Goal: Task Accomplishment & Management: Use online tool/utility

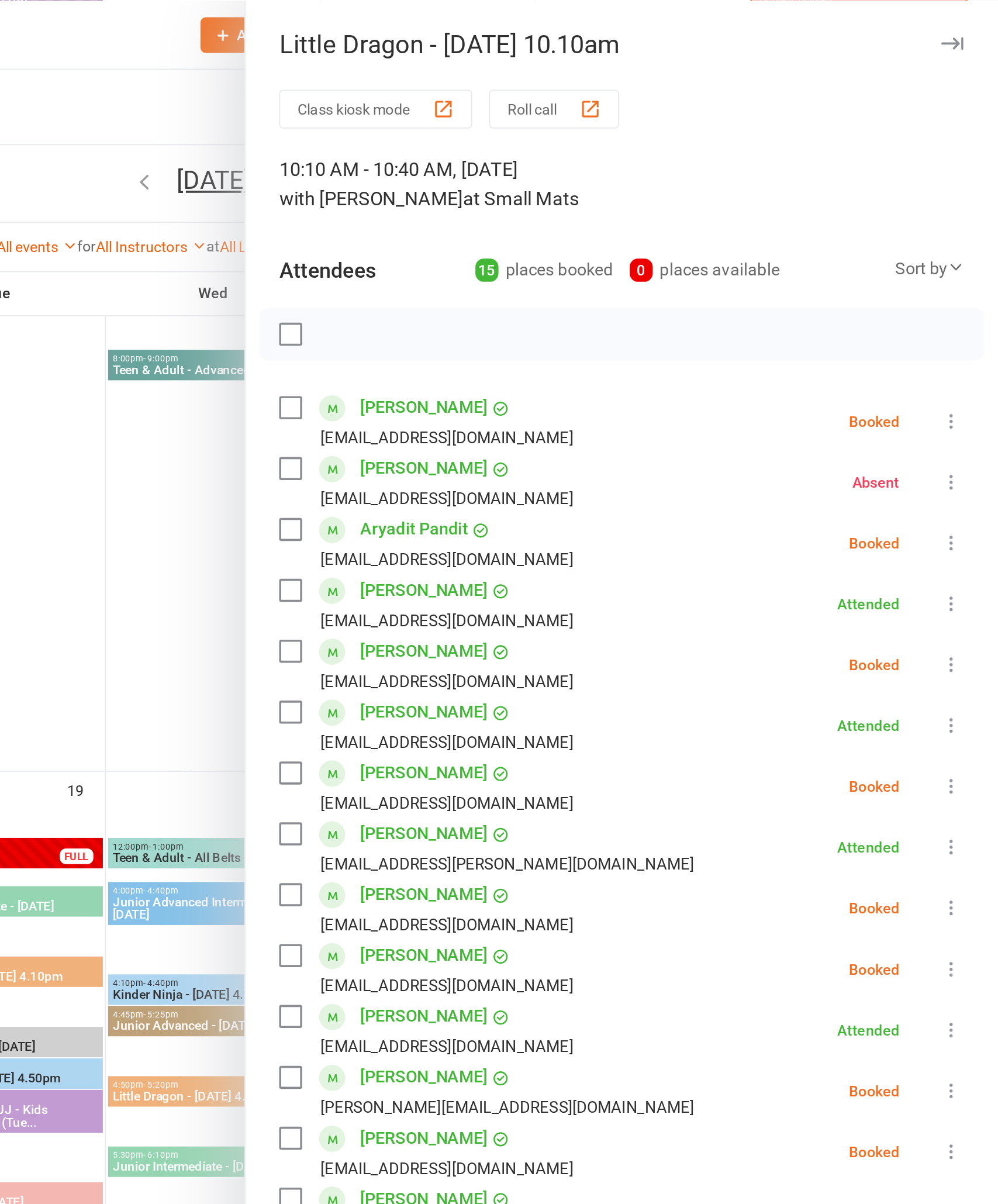
click at [966, 232] on icon at bounding box center [972, 234] width 12 height 12
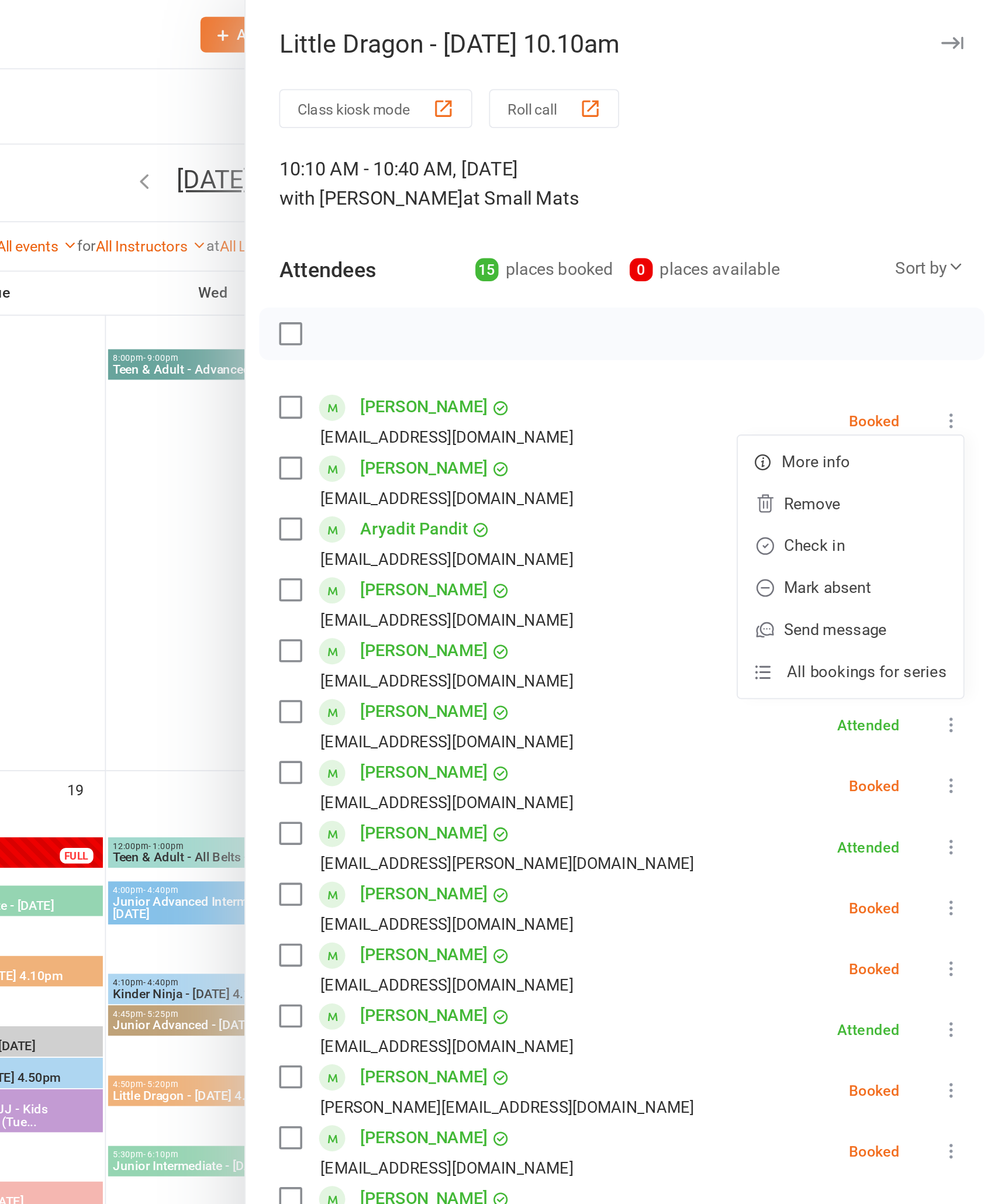
click at [853, 312] on link "Check in" at bounding box center [916, 304] width 126 height 24
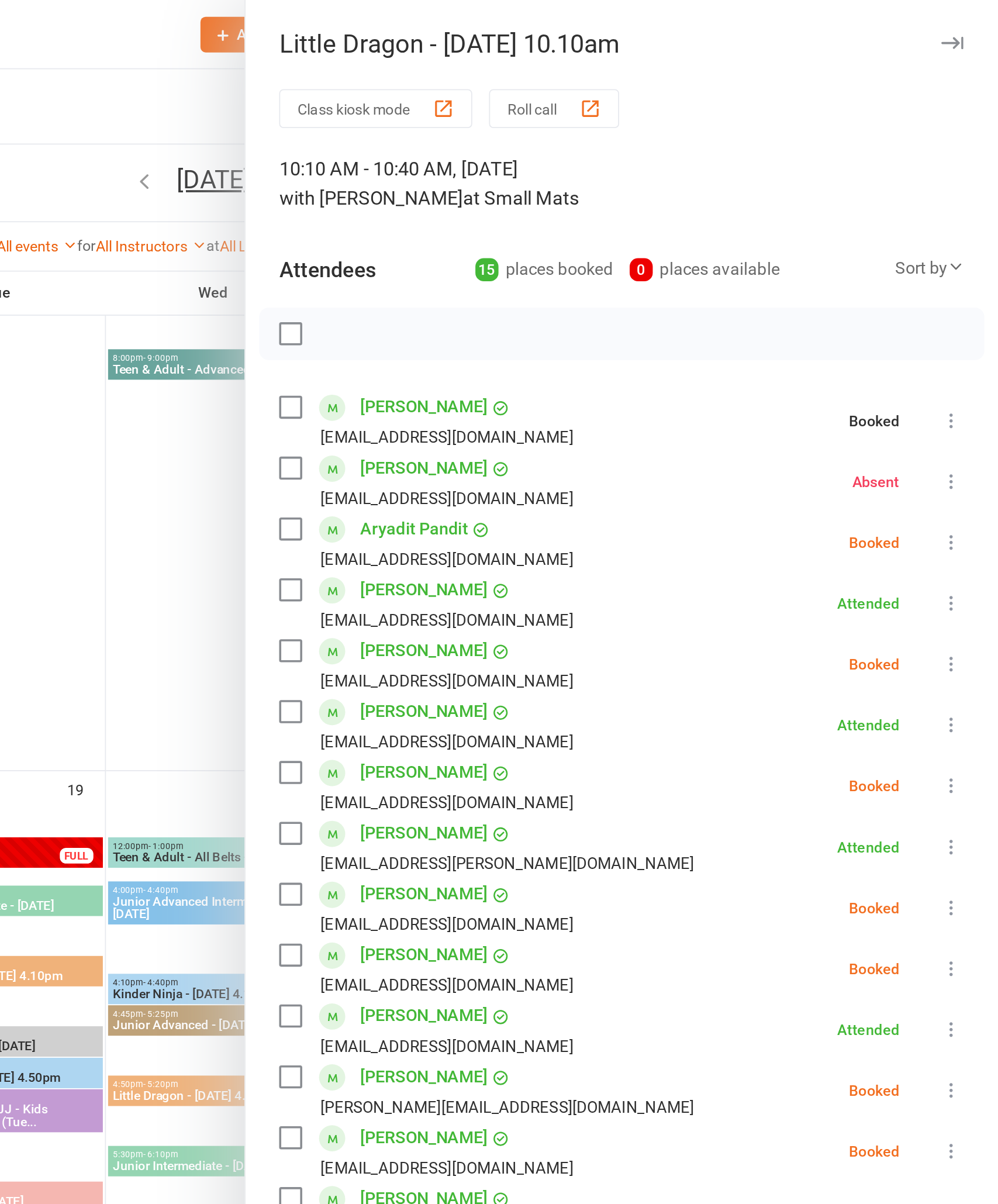
click at [966, 303] on icon at bounding box center [972, 302] width 12 height 12
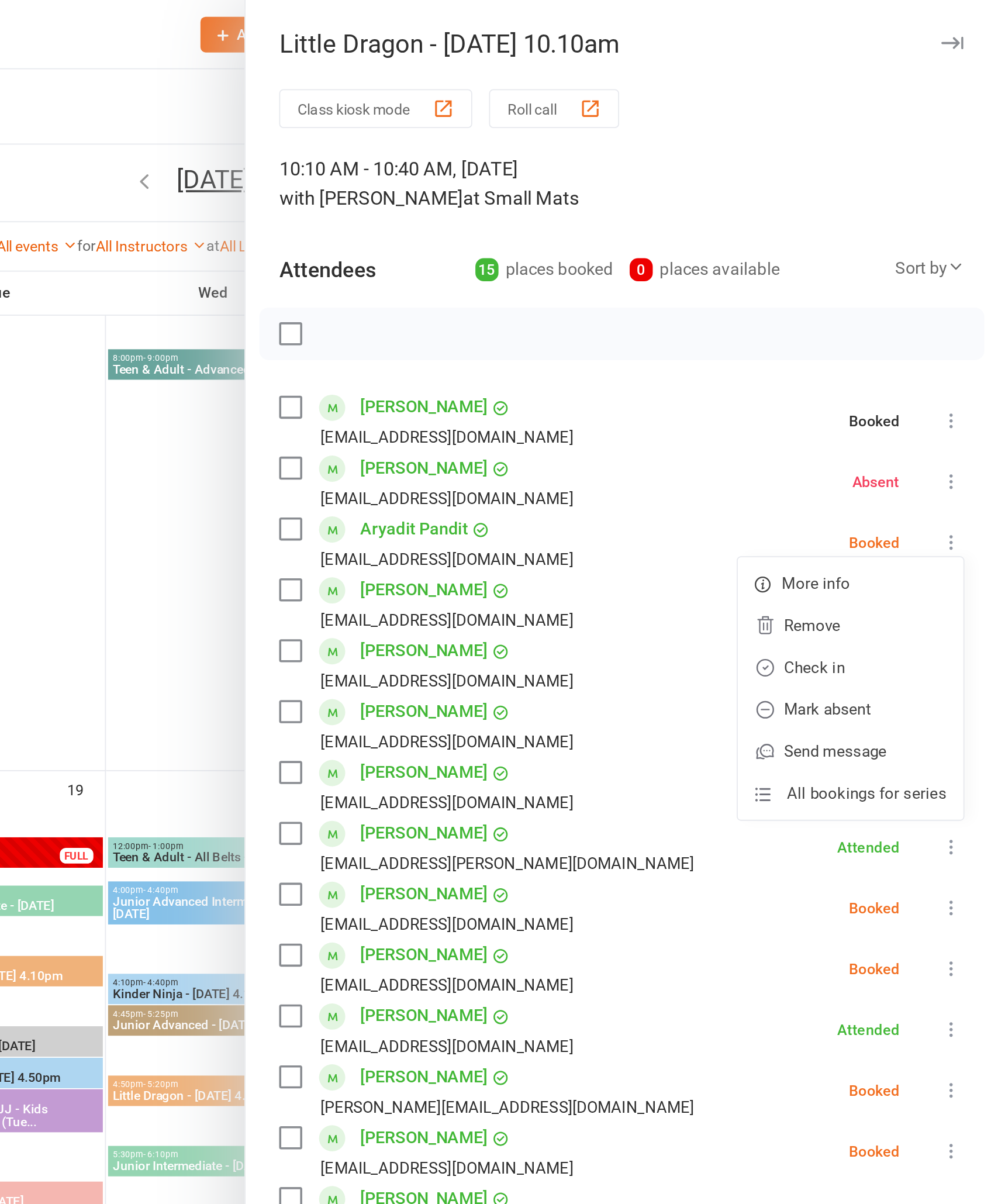
click at [853, 384] on link "Check in" at bounding box center [916, 372] width 126 height 24
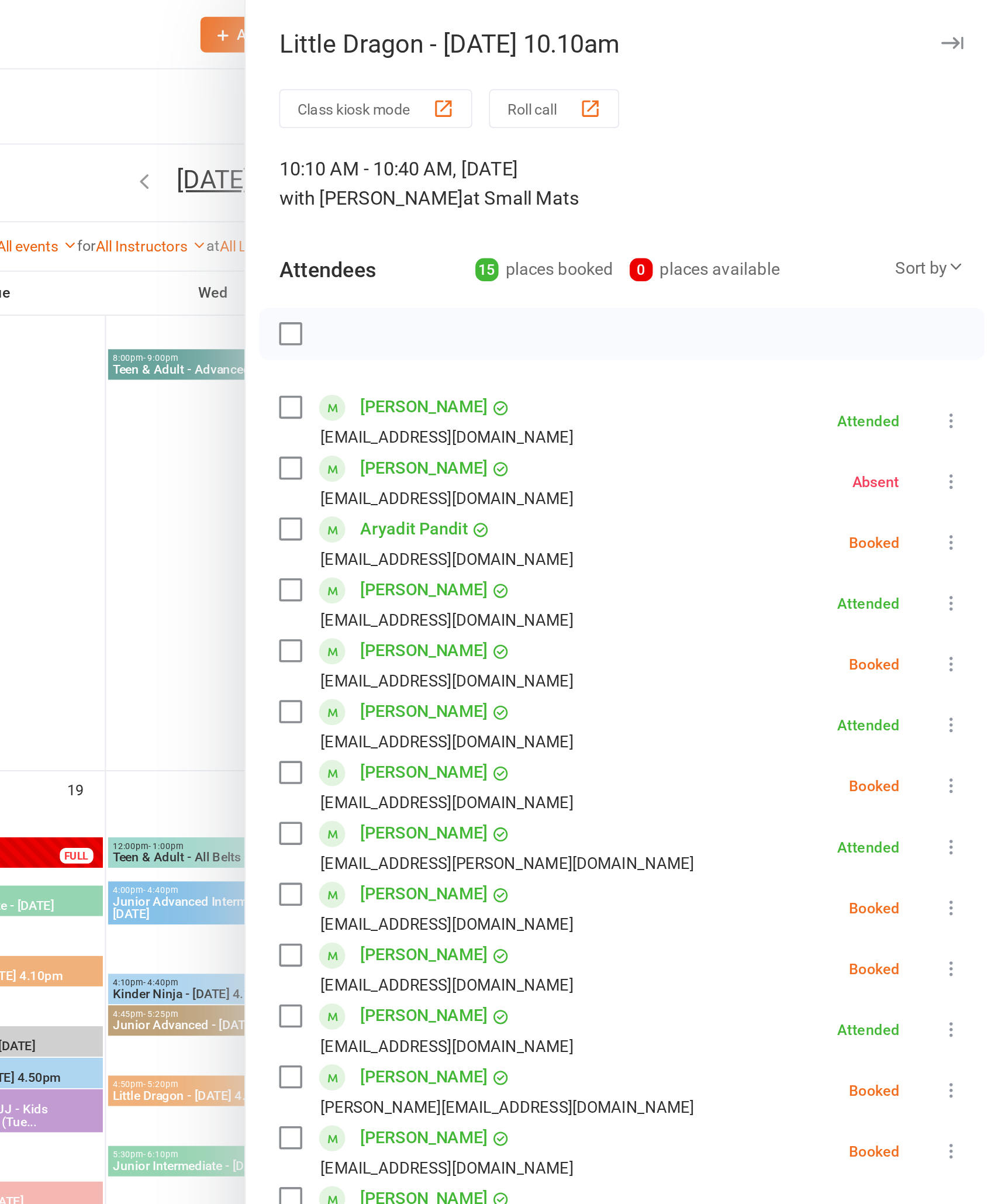
click at [966, 375] on icon at bounding box center [972, 371] width 12 height 12
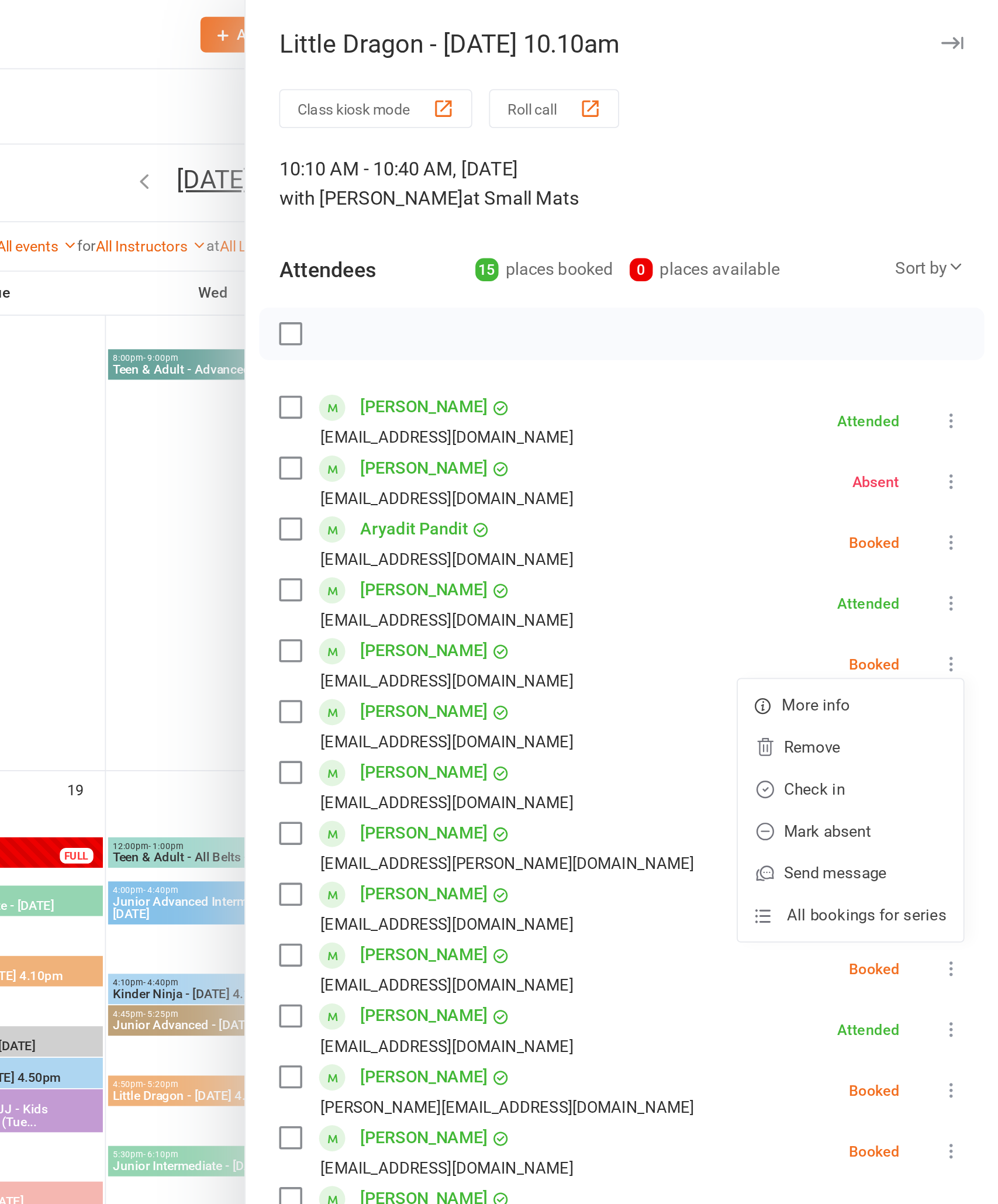
click at [853, 451] on link "Check in" at bounding box center [916, 440] width 126 height 24
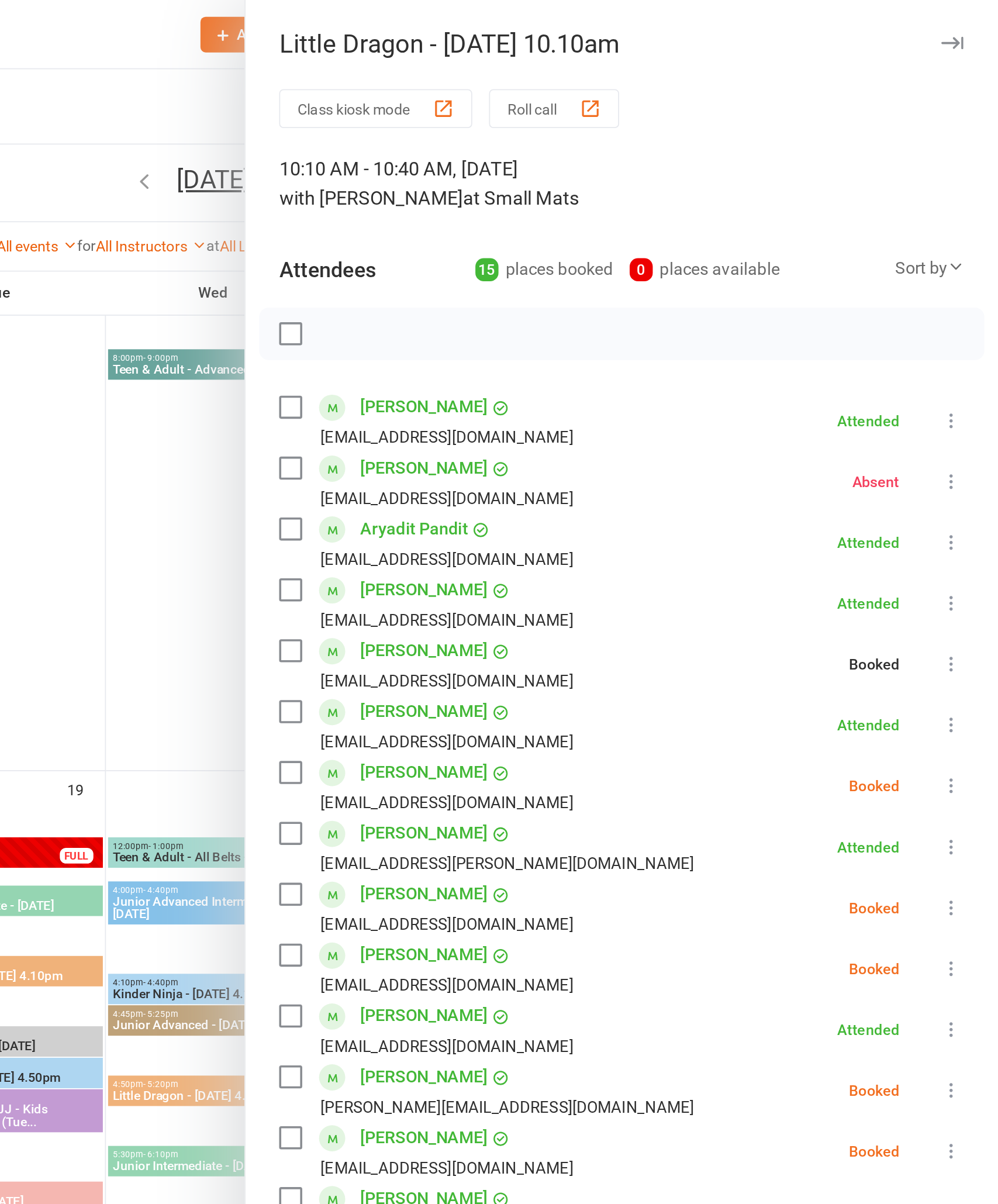
click at [966, 439] on icon at bounding box center [972, 438] width 12 height 12
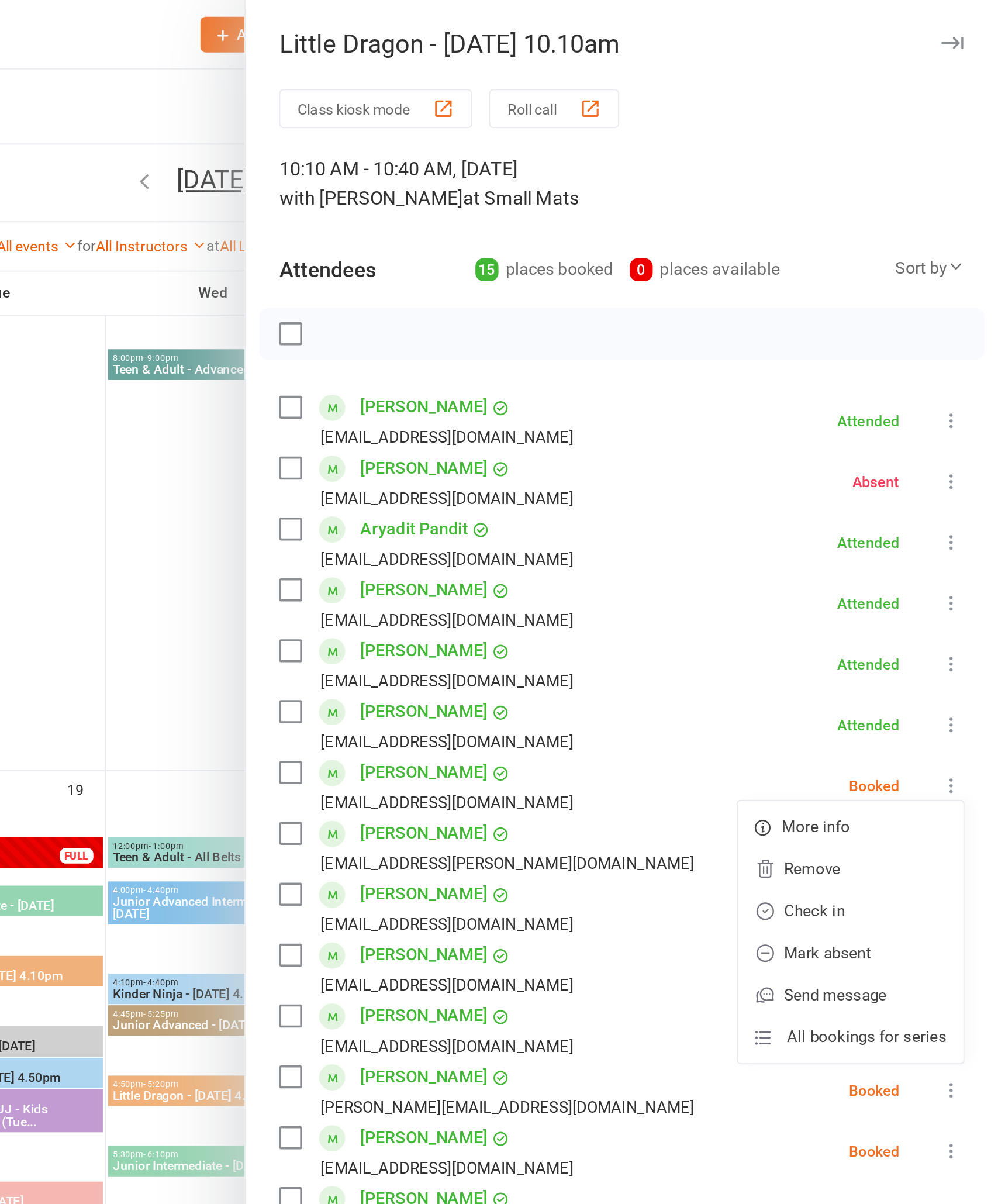
click at [853, 519] on link "Check in" at bounding box center [916, 508] width 126 height 24
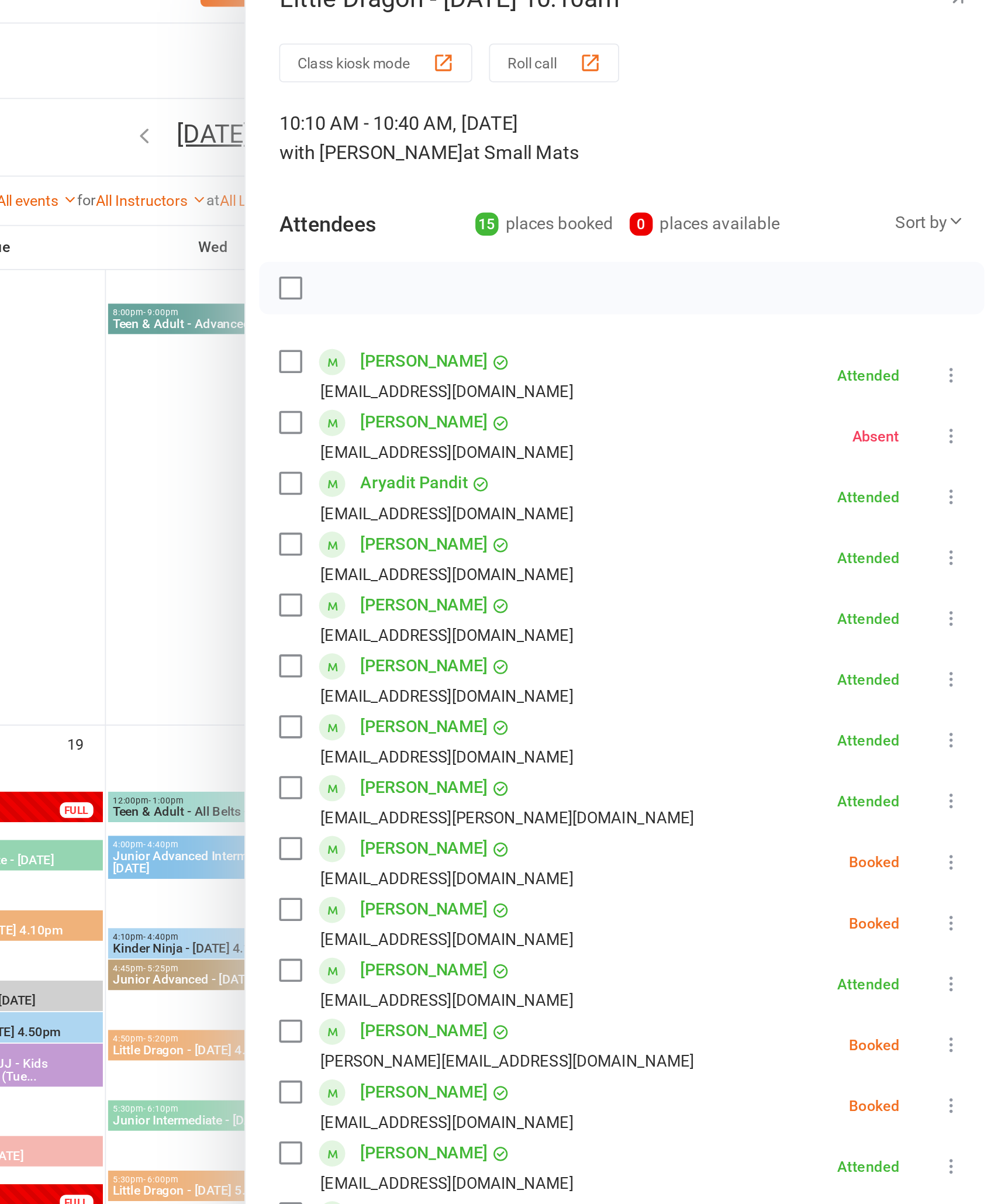
click at [966, 500] on icon at bounding box center [972, 506] width 12 height 12
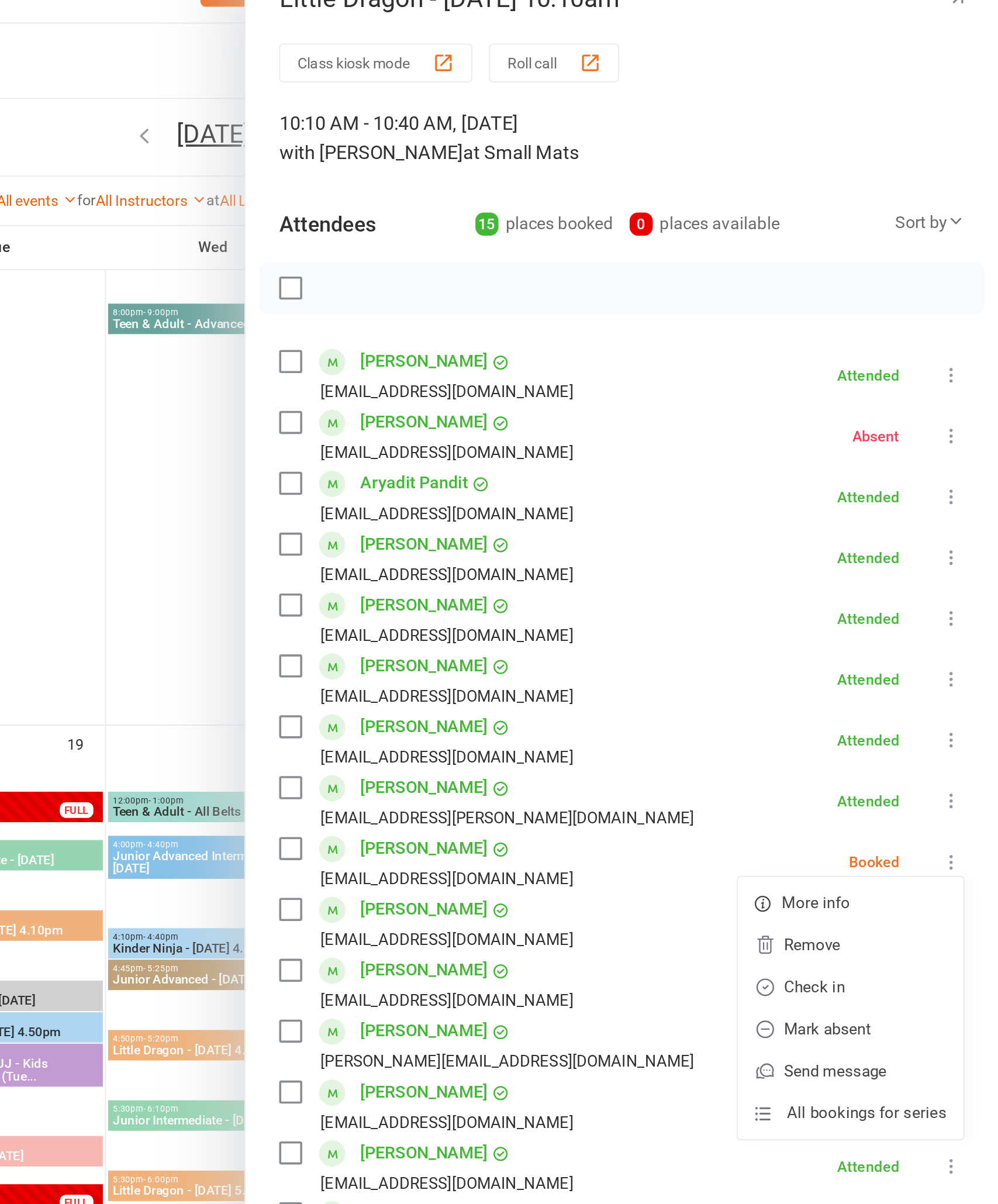
click at [853, 564] on link "Check in" at bounding box center [916, 575] width 126 height 24
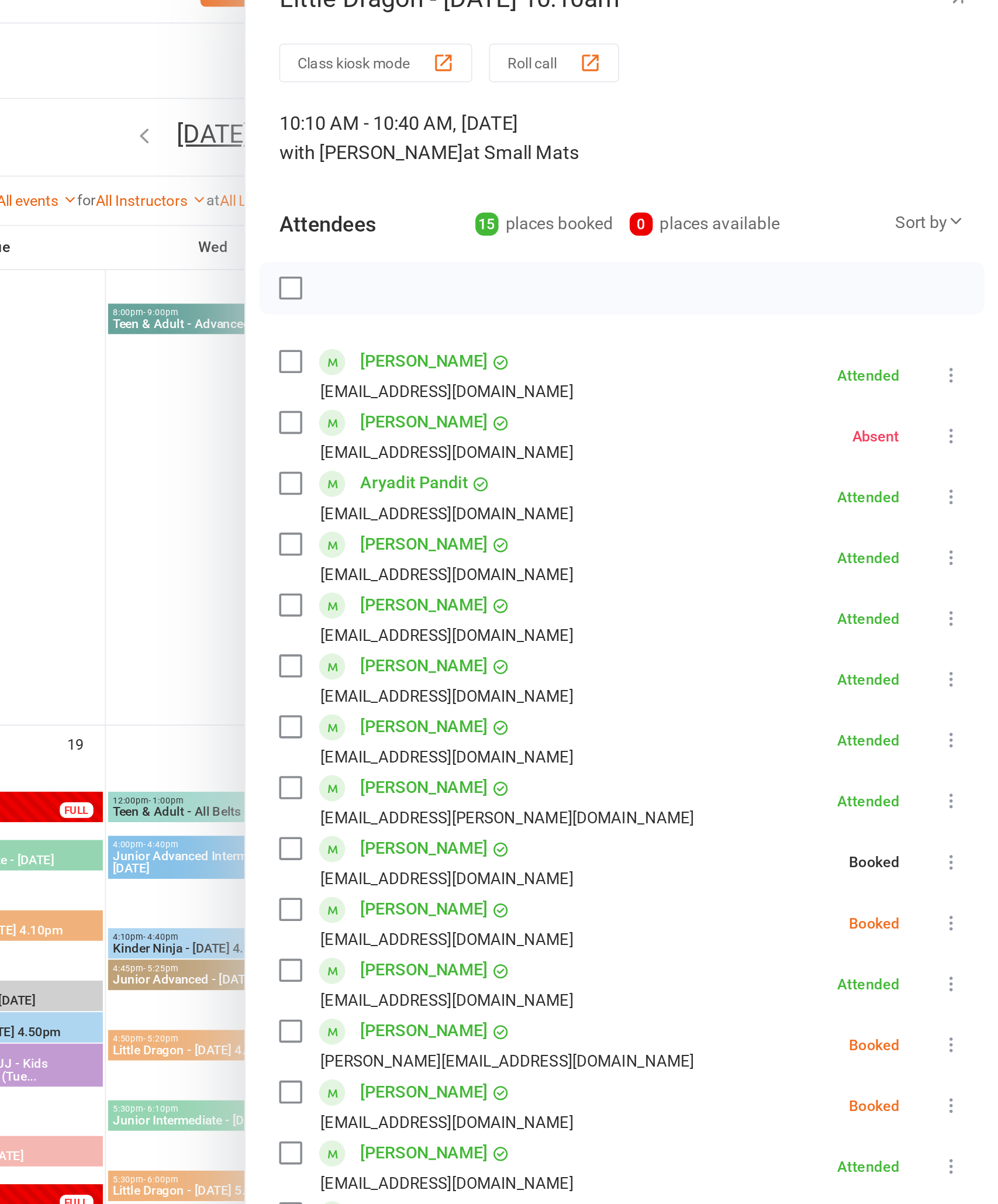
click at [966, 534] on icon at bounding box center [972, 540] width 12 height 12
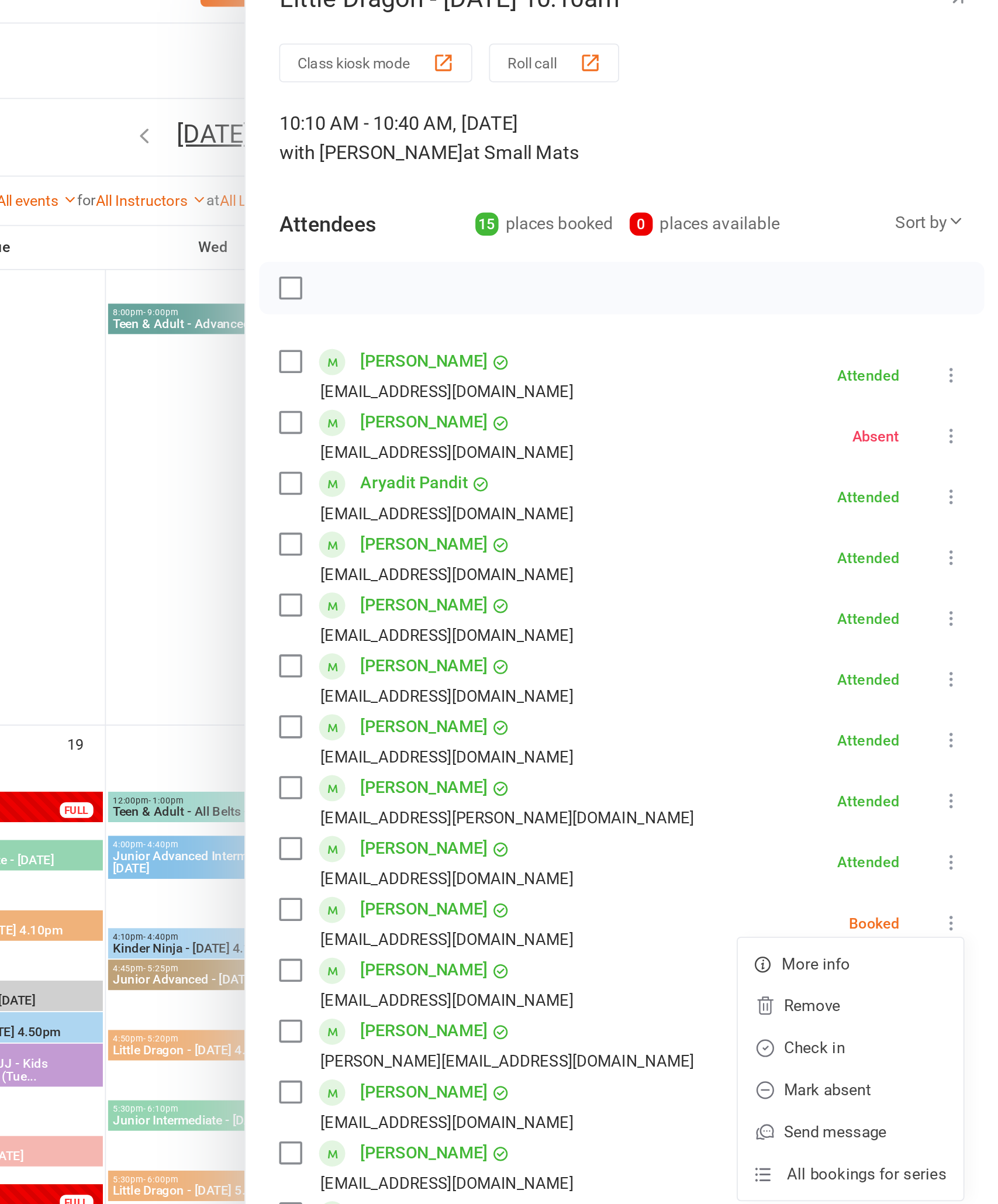
click at [853, 622] on link "Mark absent" at bounding box center [916, 633] width 126 height 24
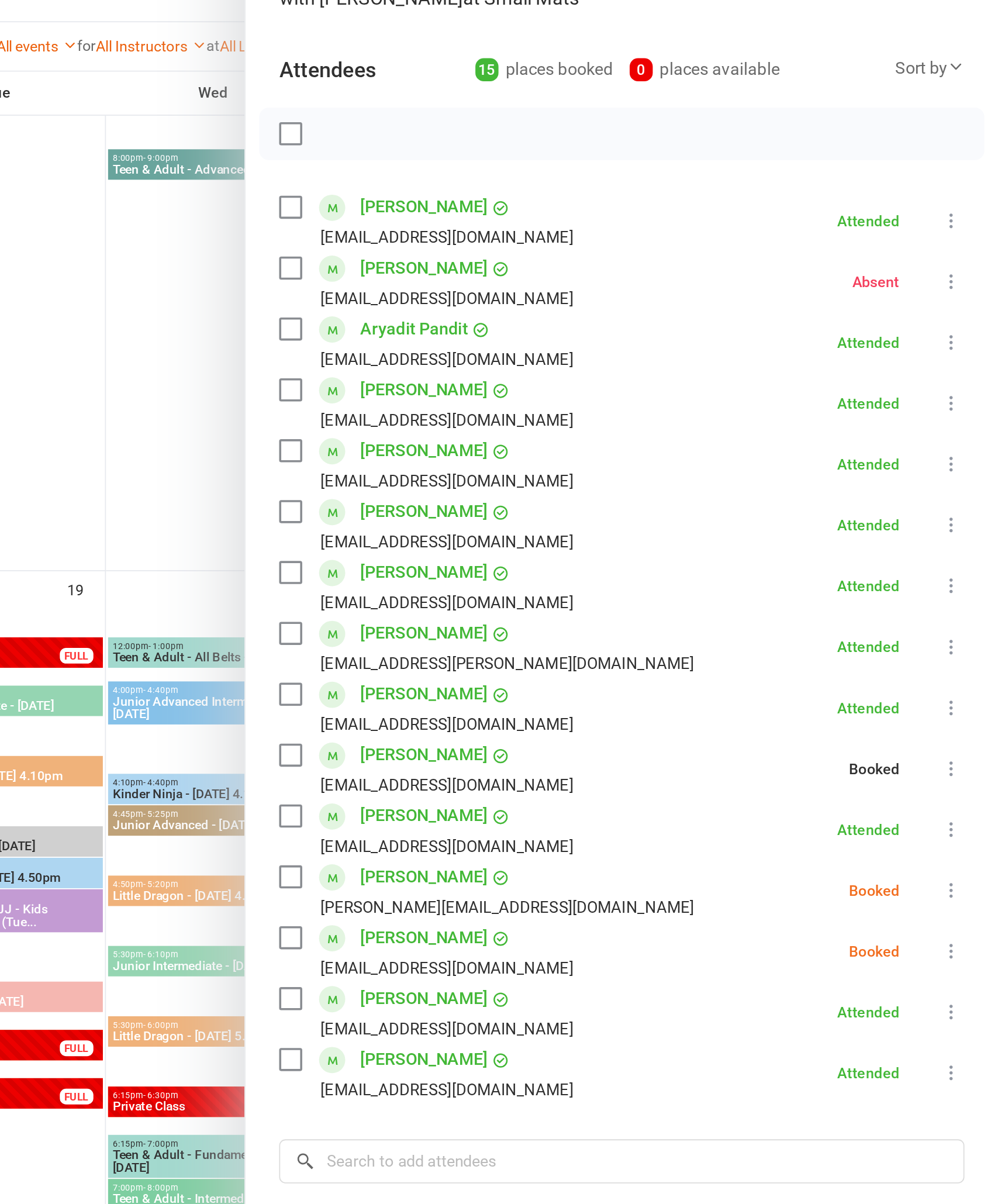
click at [966, 602] on icon at bounding box center [972, 608] width 12 height 12
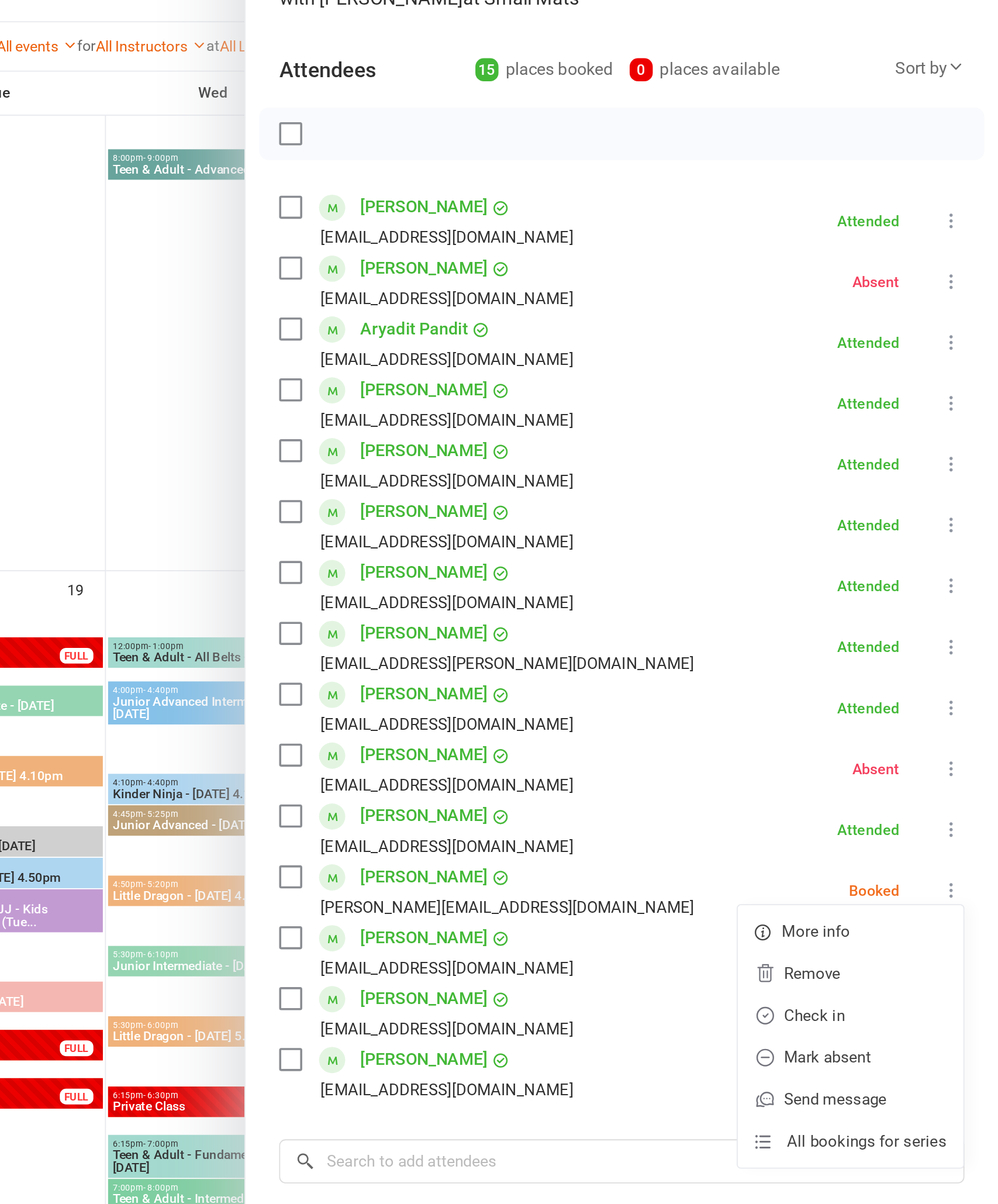
scroll to position [0, 0]
click at [853, 666] on link "Check in" at bounding box center [916, 677] width 126 height 24
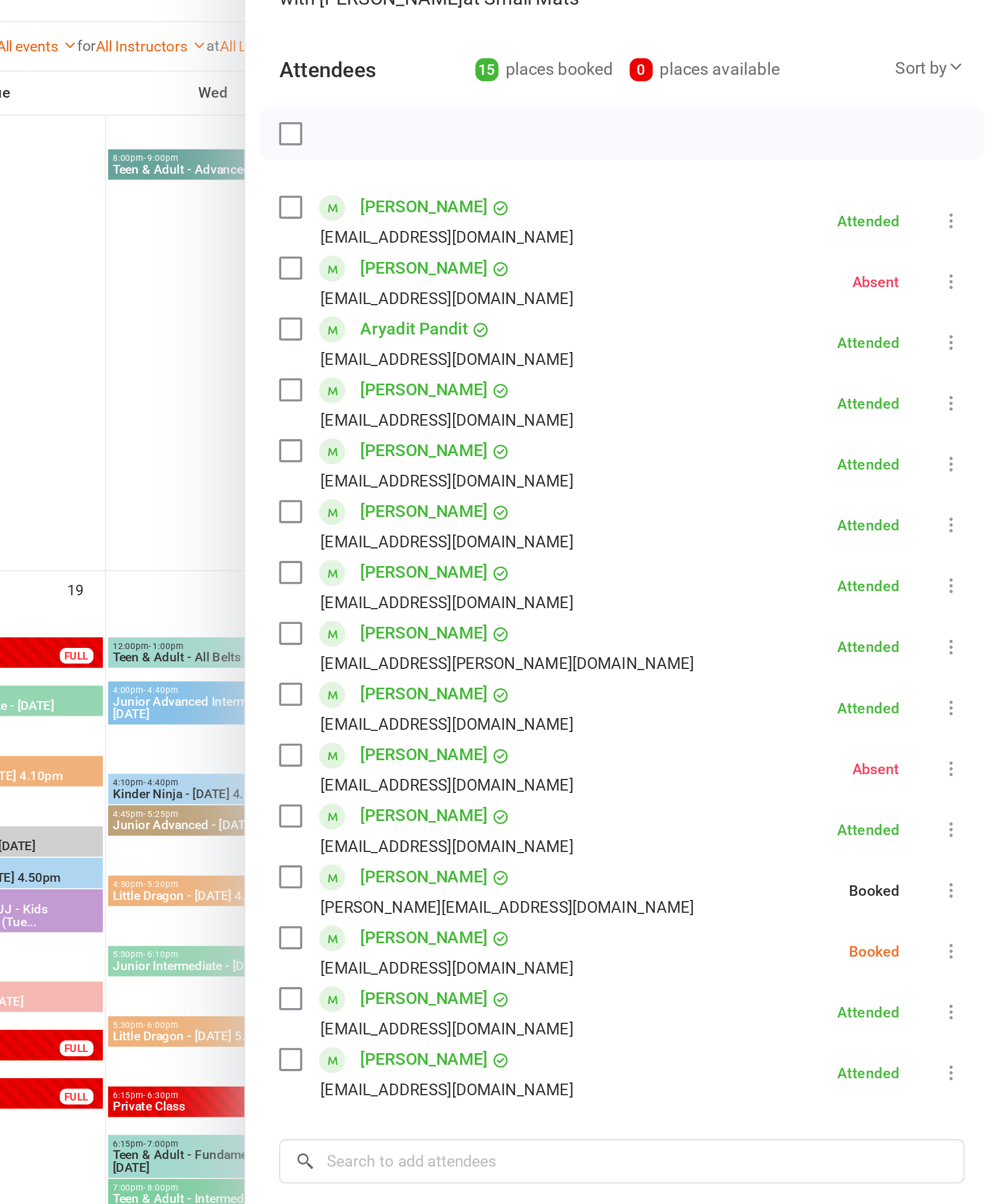
click at [966, 636] on icon at bounding box center [972, 642] width 12 height 12
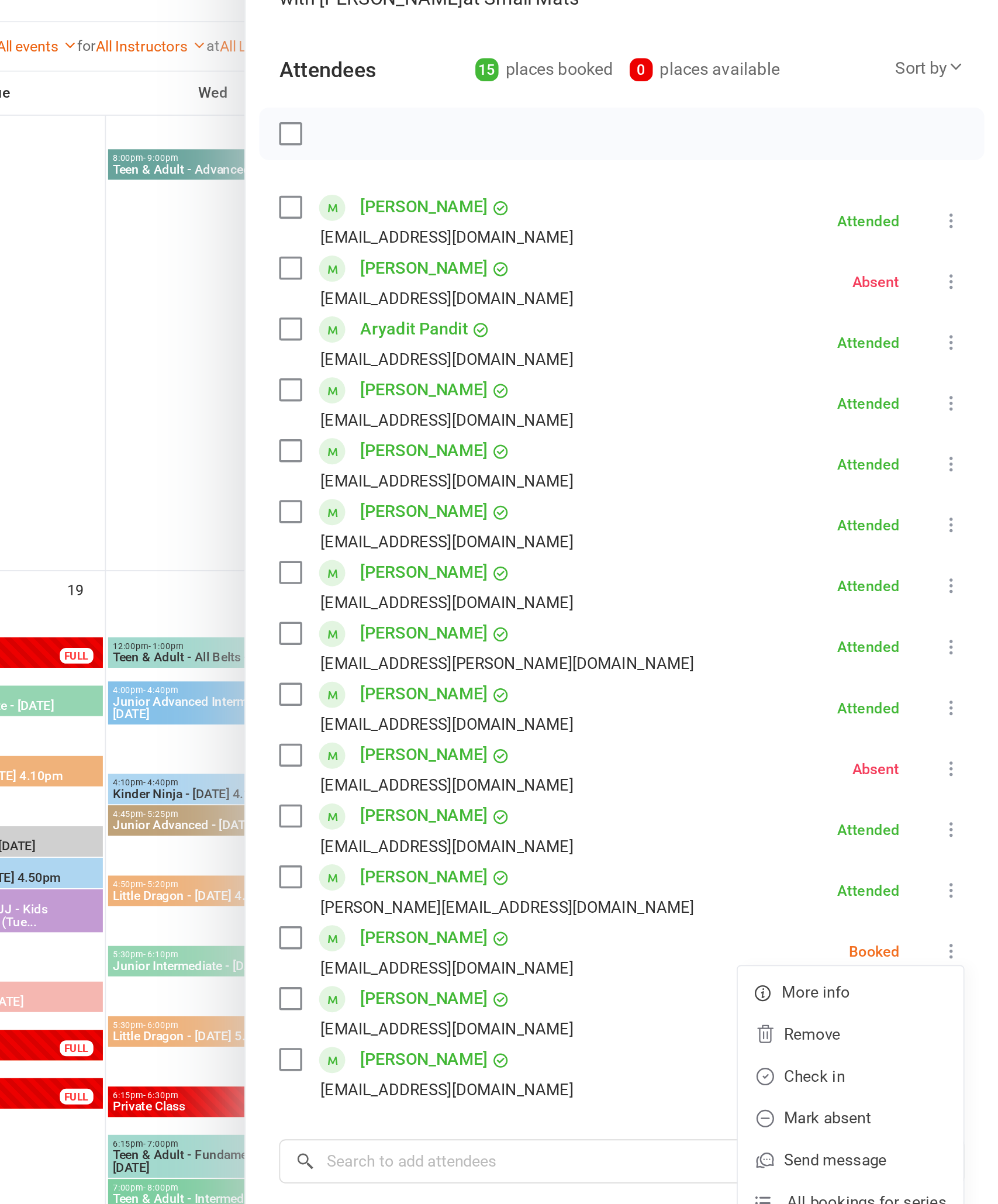
click at [853, 723] on link "Mark absent" at bounding box center [916, 735] width 126 height 24
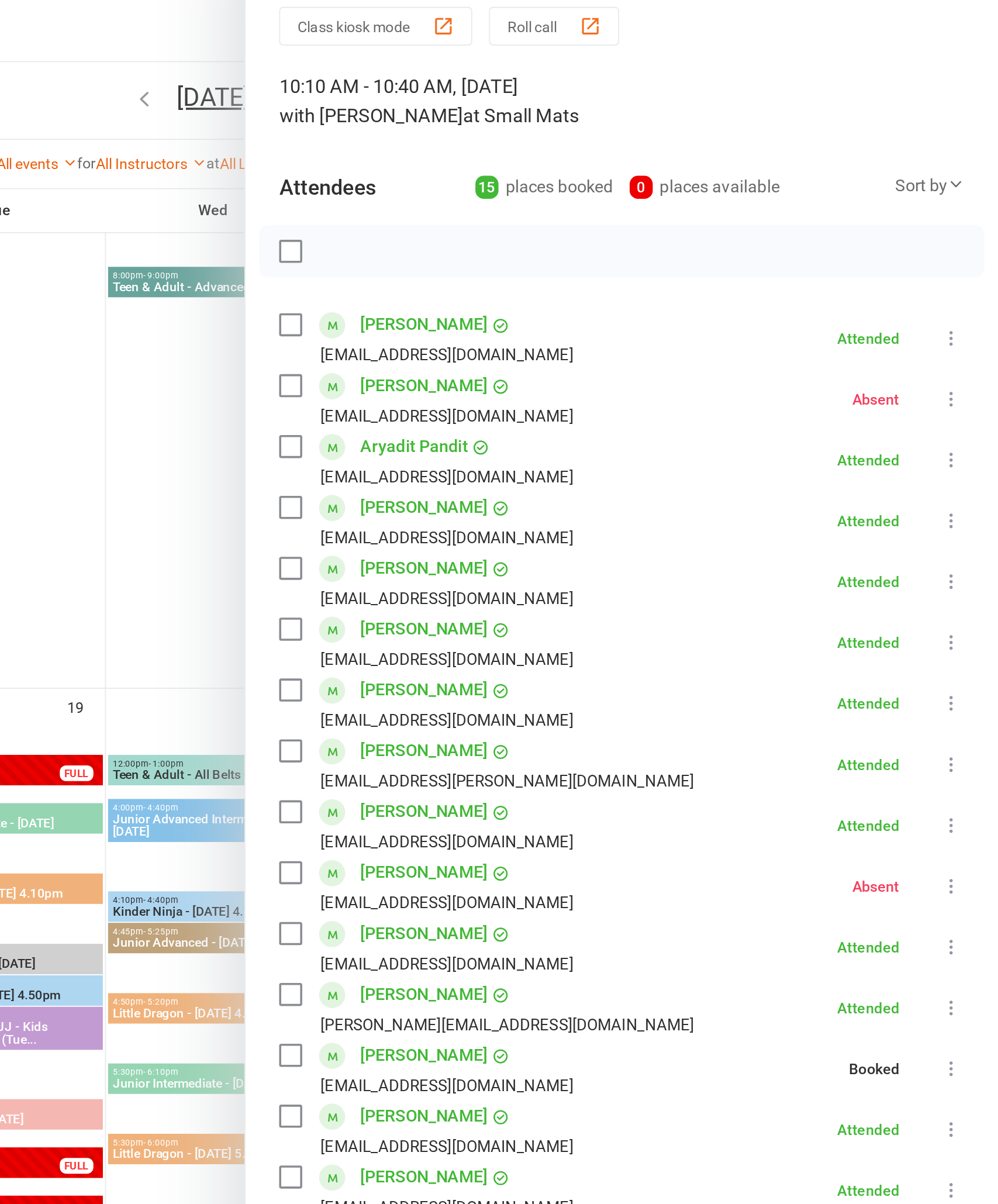
scroll to position [1566, 0]
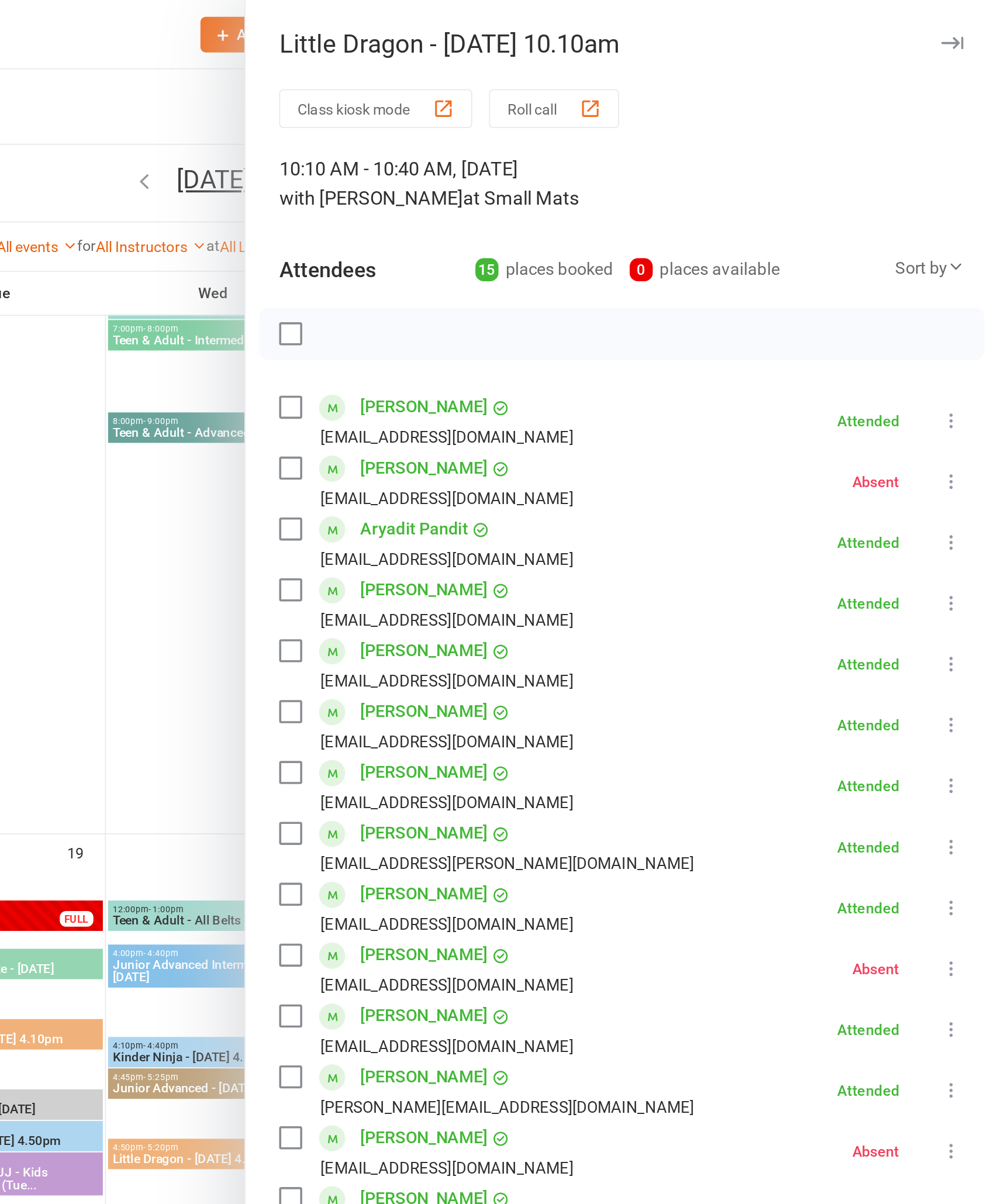
click at [965, 21] on button "button" at bounding box center [972, 24] width 14 height 14
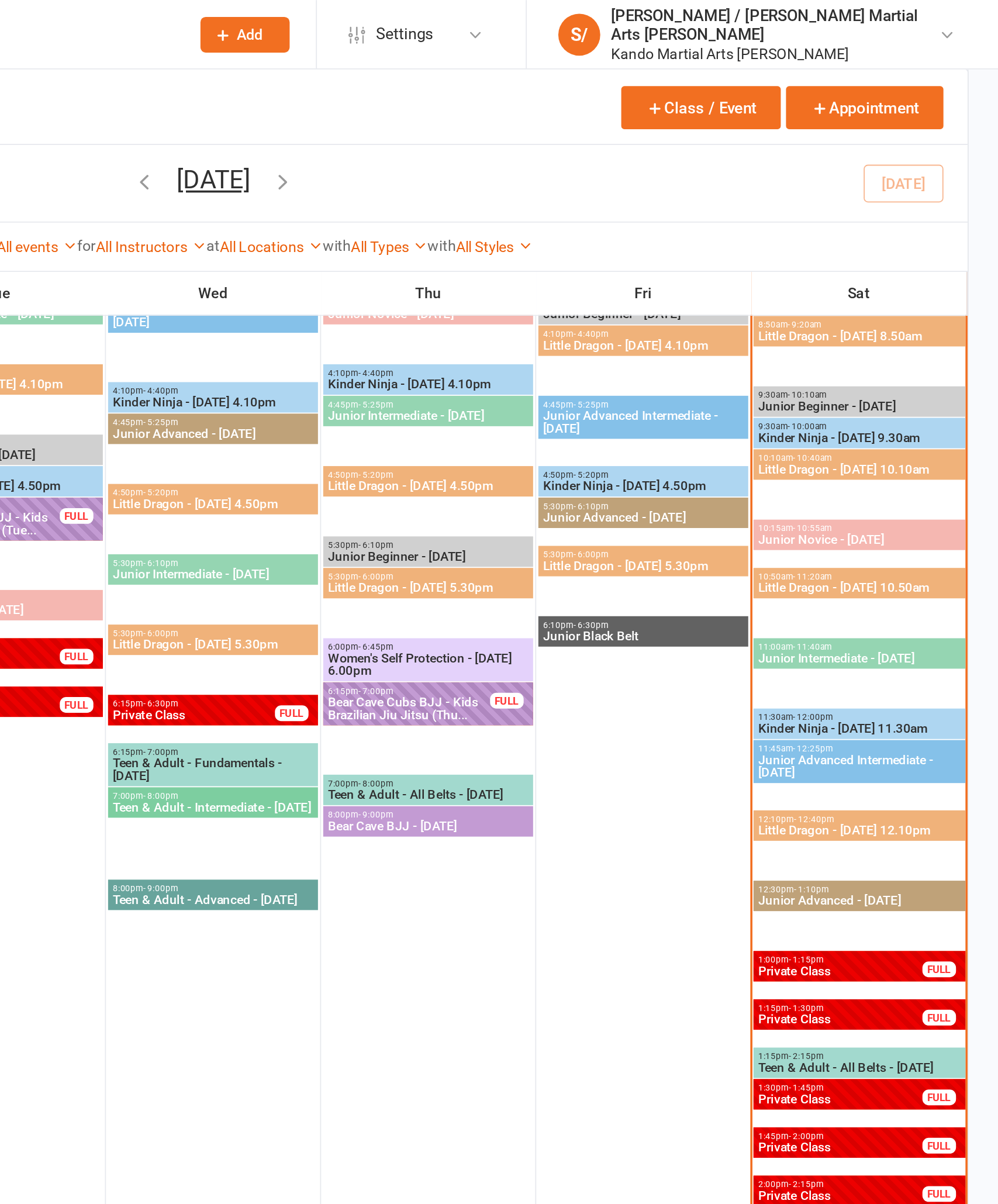
scroll to position [1305, 0]
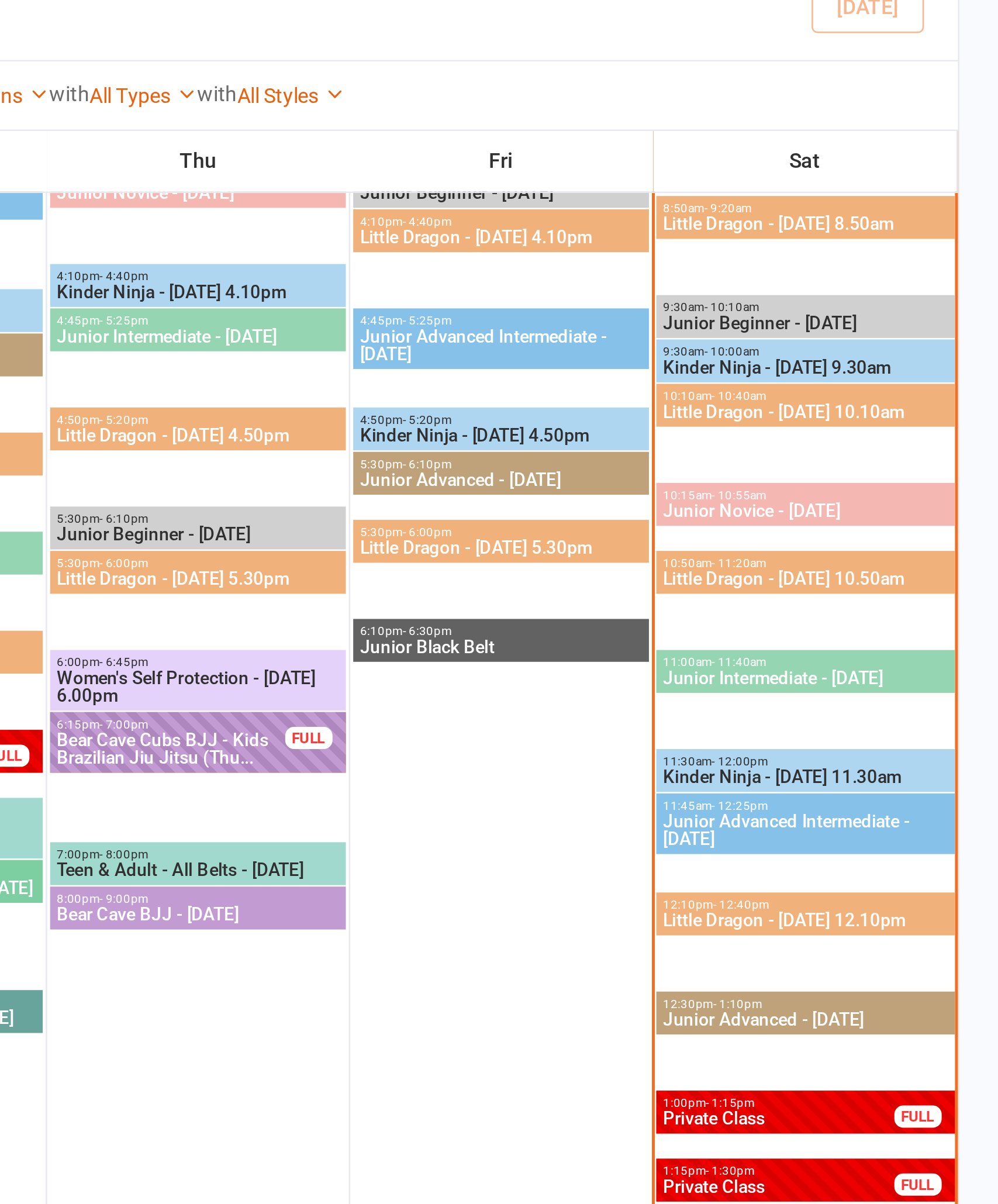
click at [864, 325] on span "Little Dragon - [DATE] 10.50am" at bounding box center [920, 328] width 113 height 7
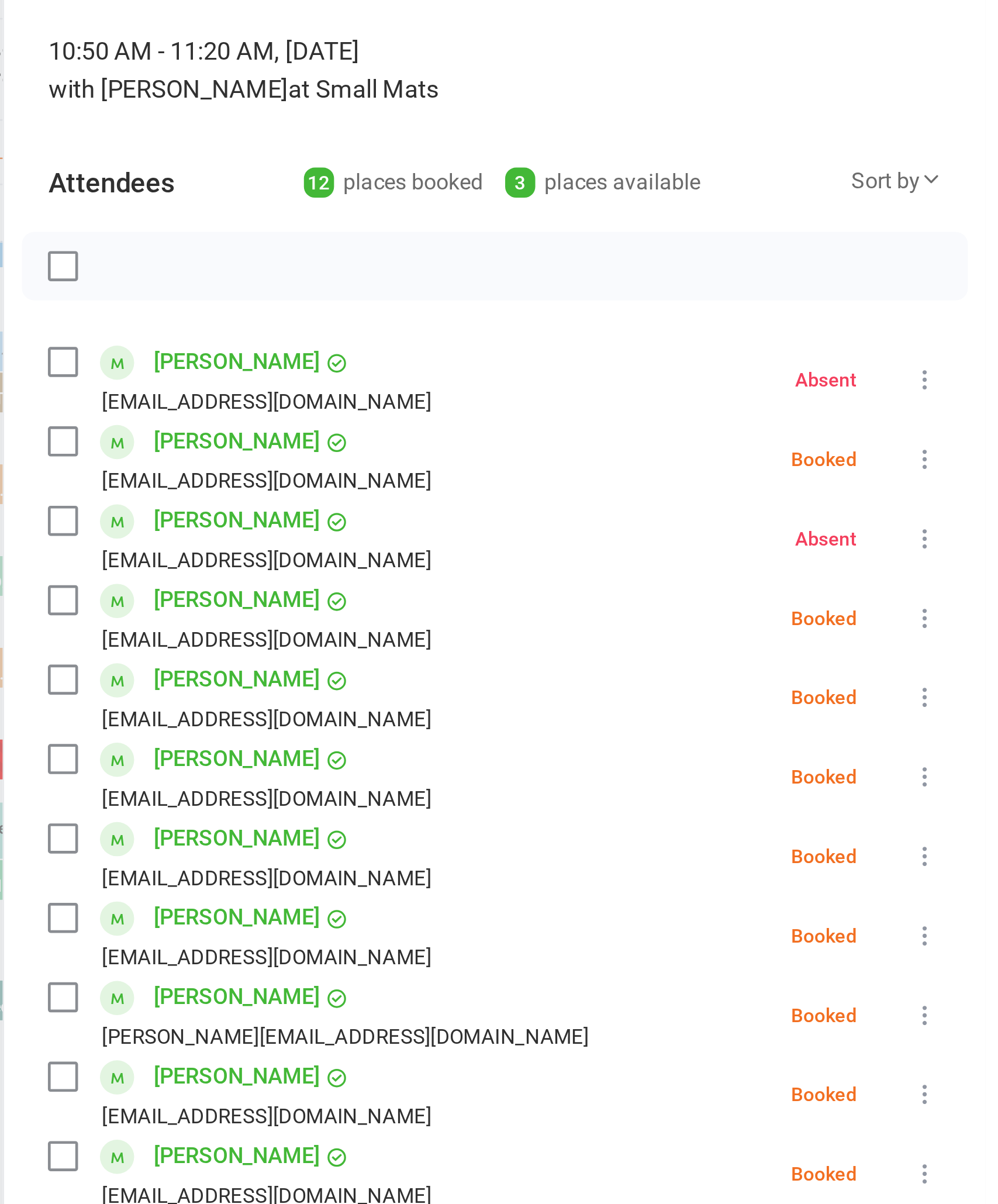
scroll to position [1293, 0]
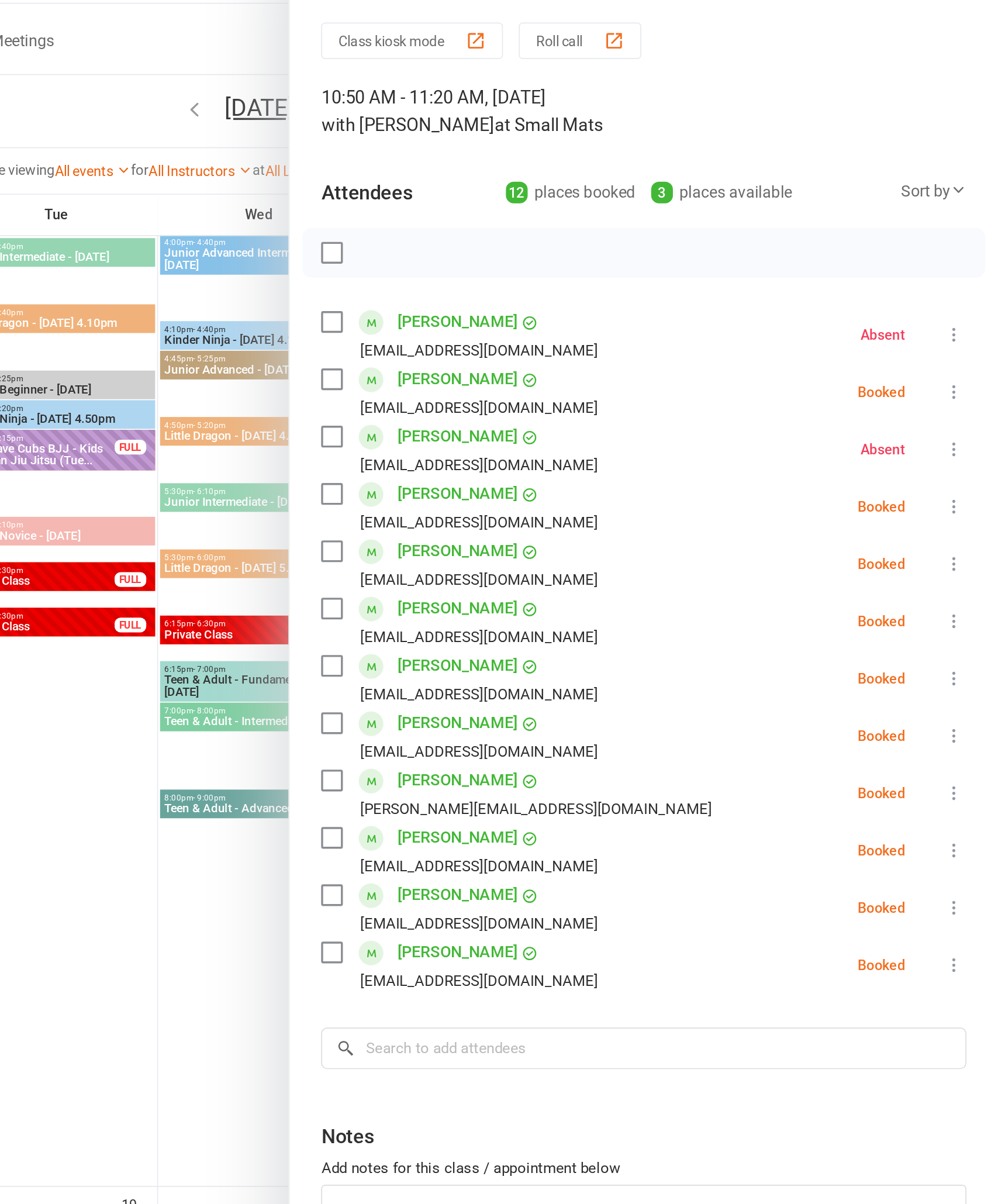
click at [966, 534] on icon at bounding box center [972, 540] width 12 height 12
click at [853, 598] on link "Check in" at bounding box center [916, 609] width 126 height 24
click at [966, 568] on icon at bounding box center [972, 574] width 12 height 12
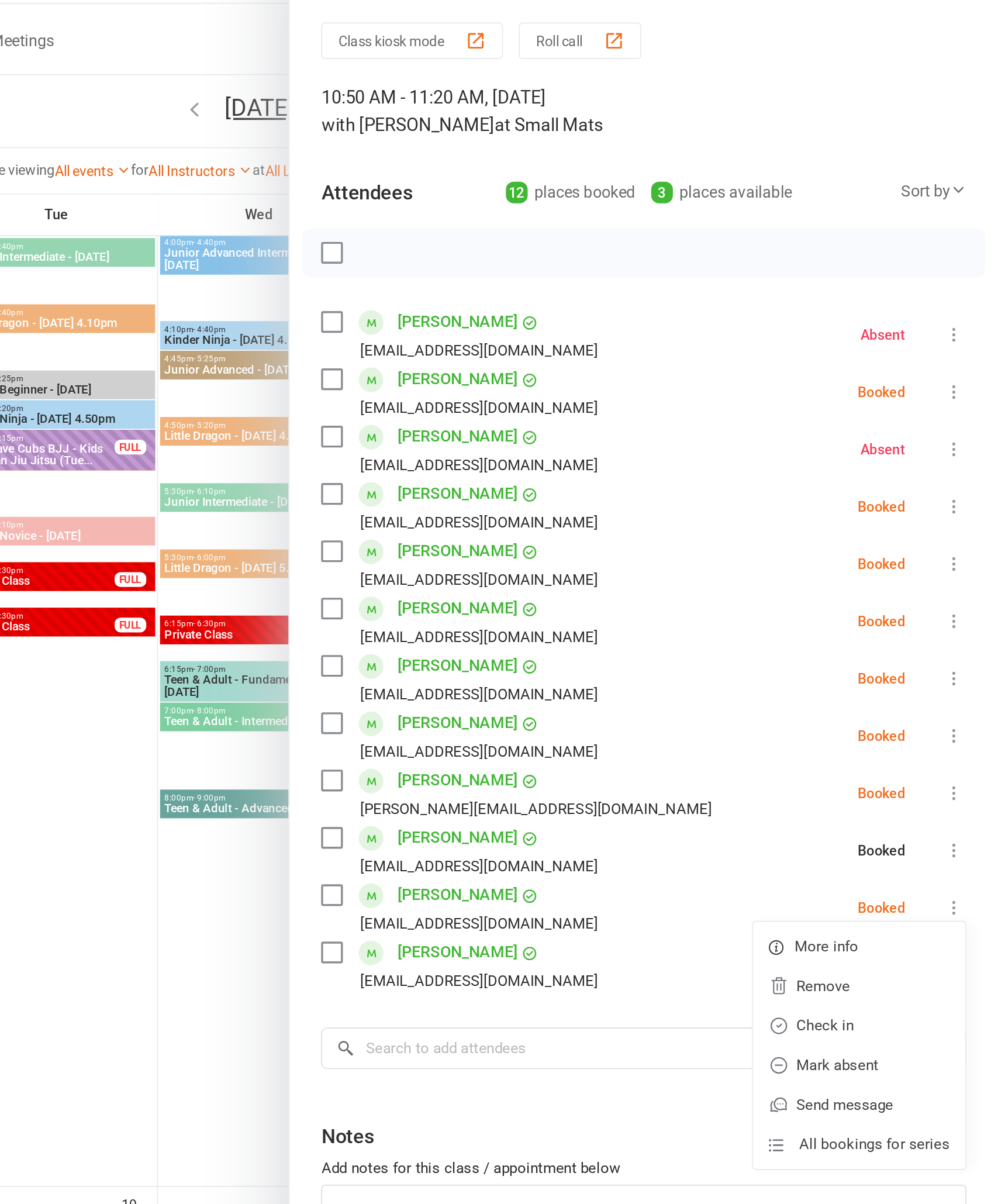
click at [853, 632] on link "Check in" at bounding box center [916, 643] width 126 height 24
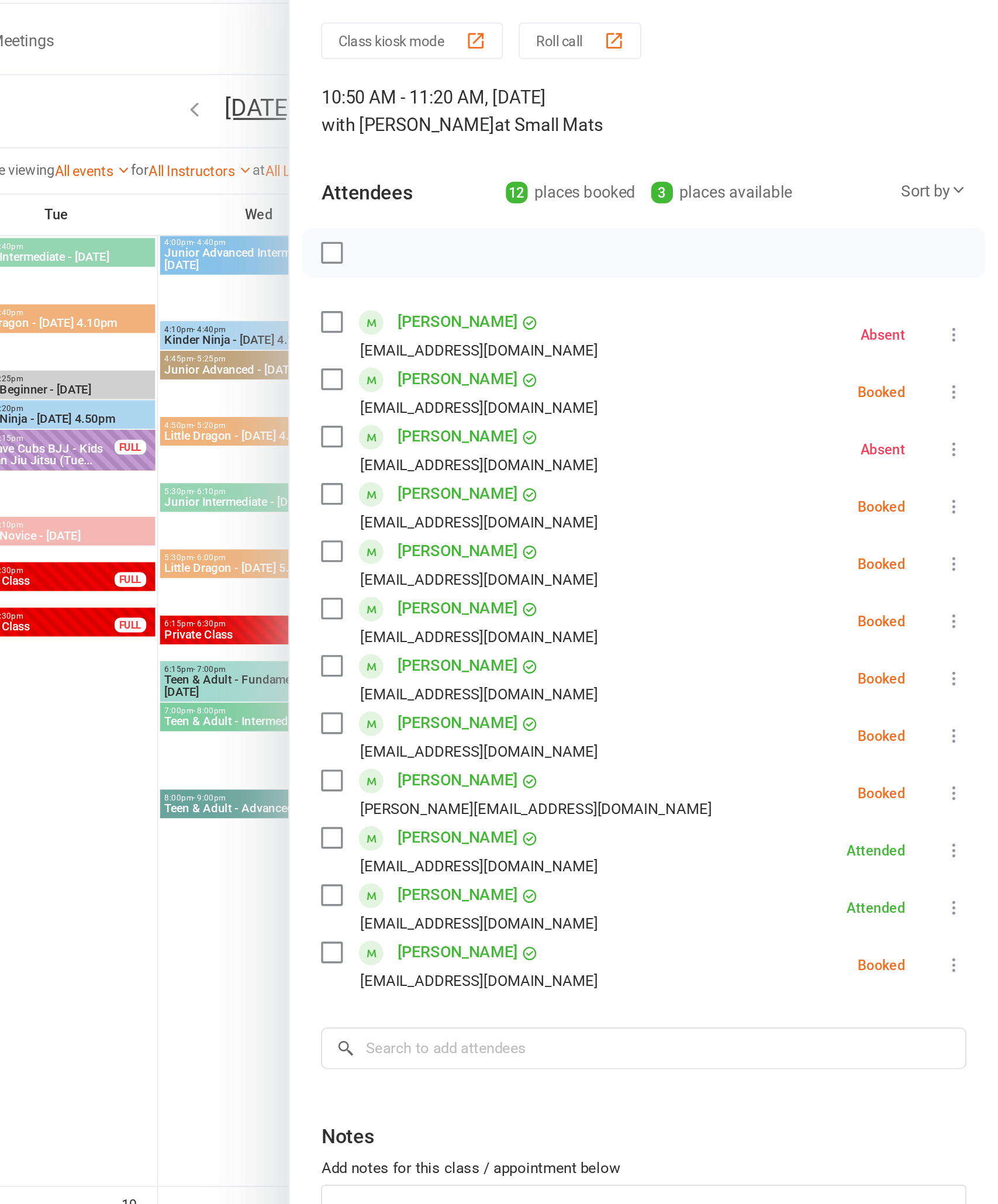
click at [966, 466] on icon at bounding box center [972, 472] width 12 height 12
click at [853, 530] on link "Check in" at bounding box center [916, 542] width 126 height 24
click at [597, 251] on li "[PERSON_NAME] [PERSON_NAME][EMAIL_ADDRESS][DOMAIN_NAME] Booked More info Remove…" at bounding box center [788, 268] width 381 height 34
click at [966, 263] on icon at bounding box center [972, 268] width 12 height 12
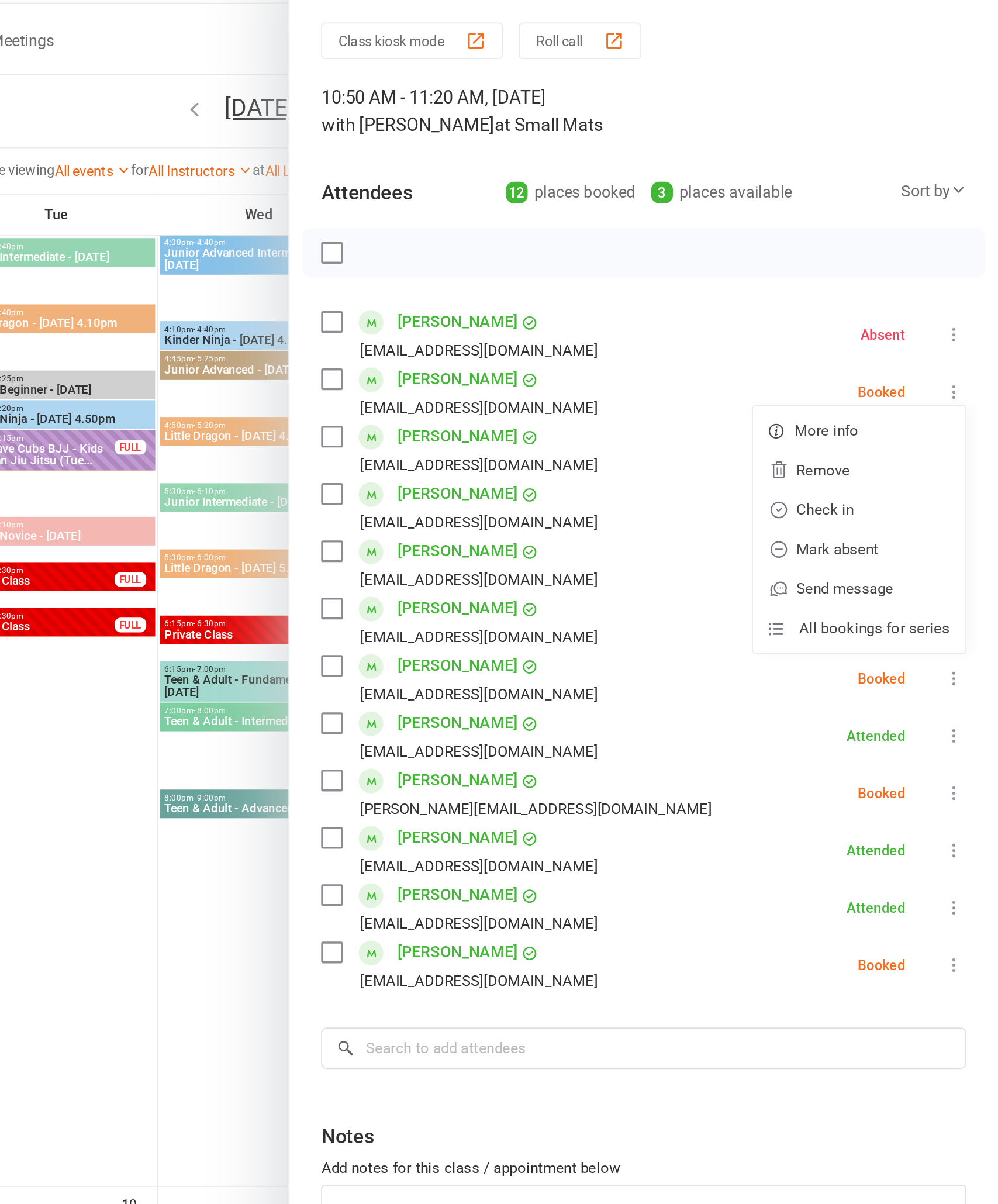
click at [853, 326] on link "Check in" at bounding box center [916, 338] width 126 height 24
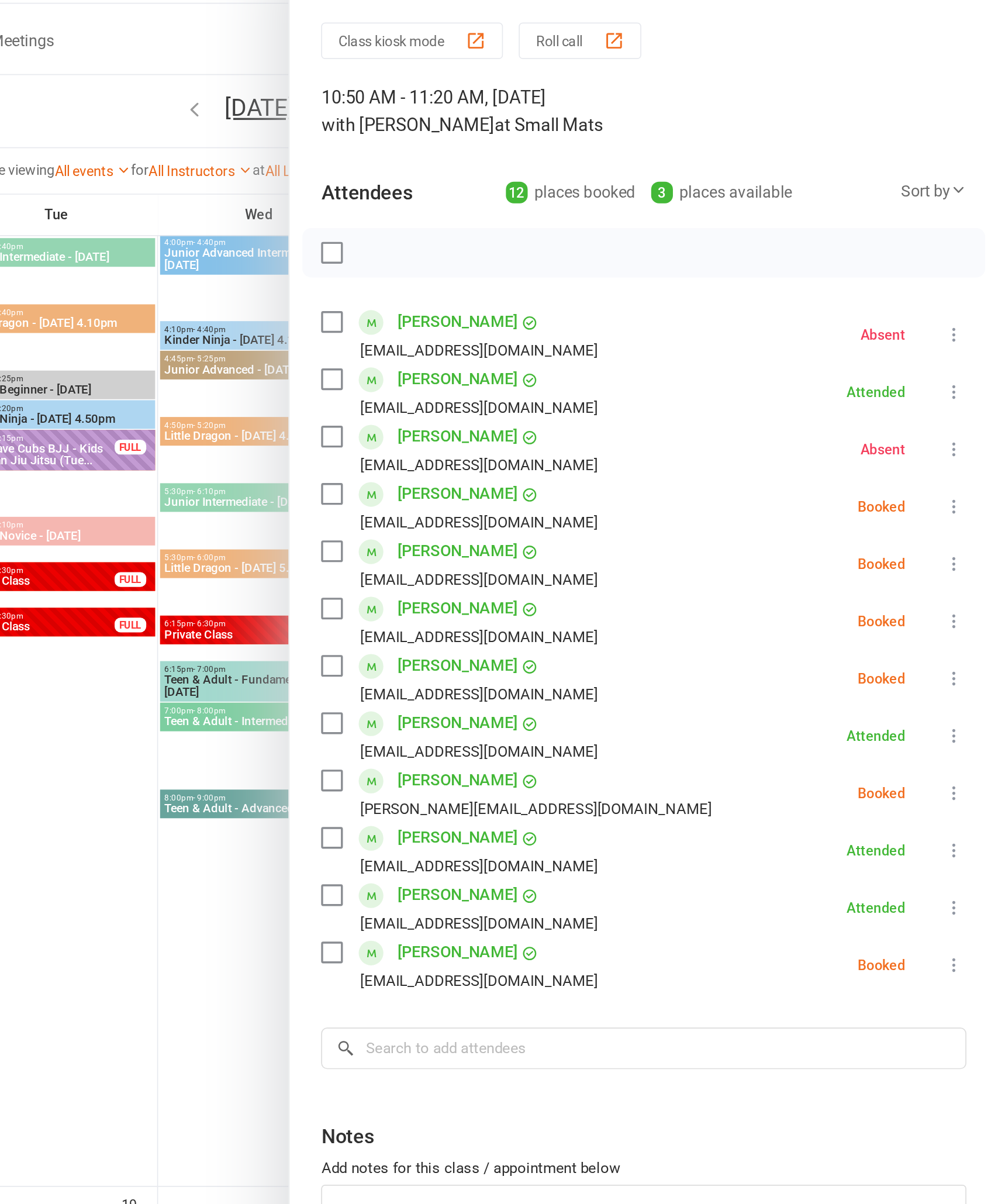
click at [966, 331] on icon at bounding box center [972, 336] width 12 height 12
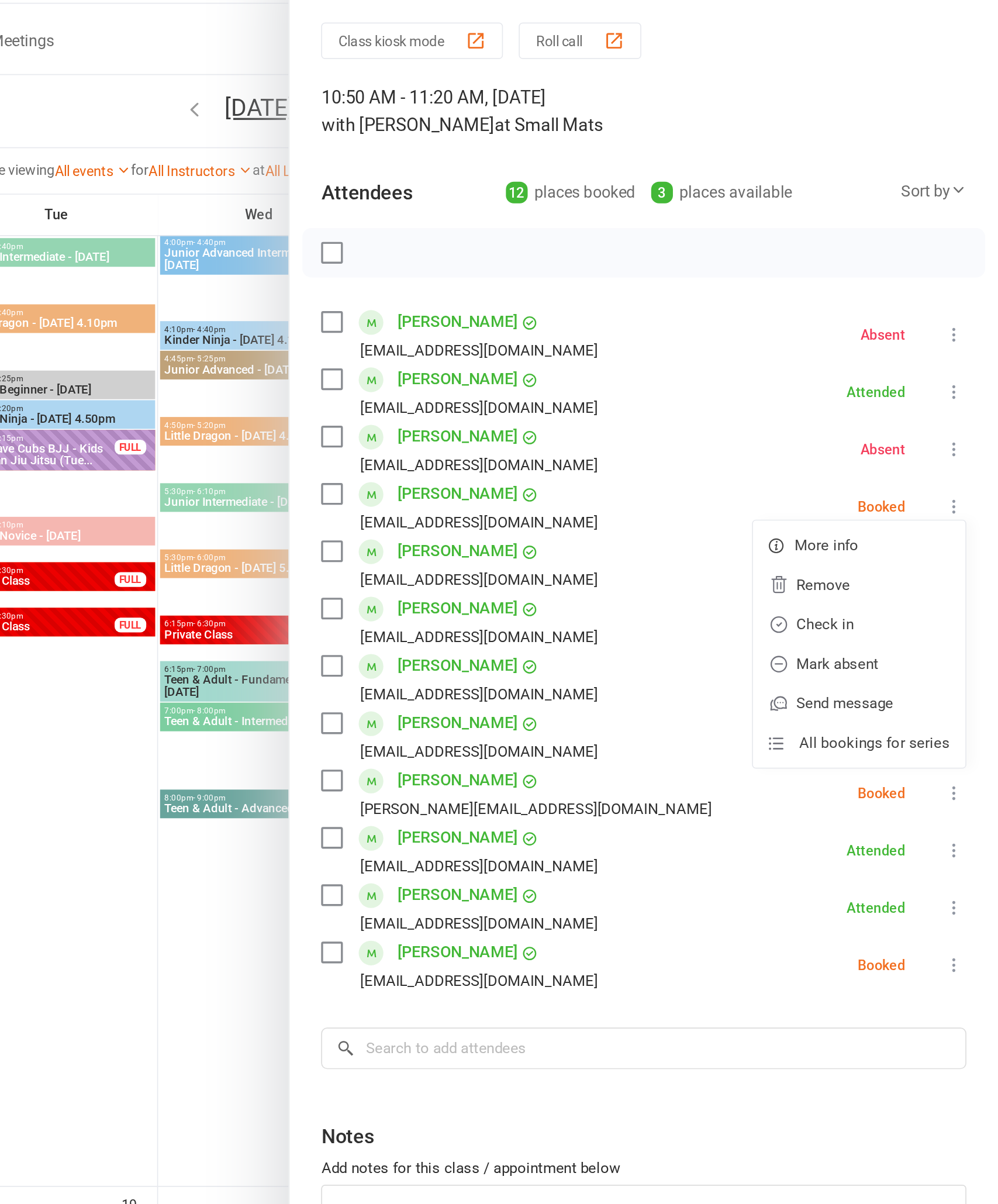
click at [853, 394] on link "Check in" at bounding box center [916, 406] width 126 height 24
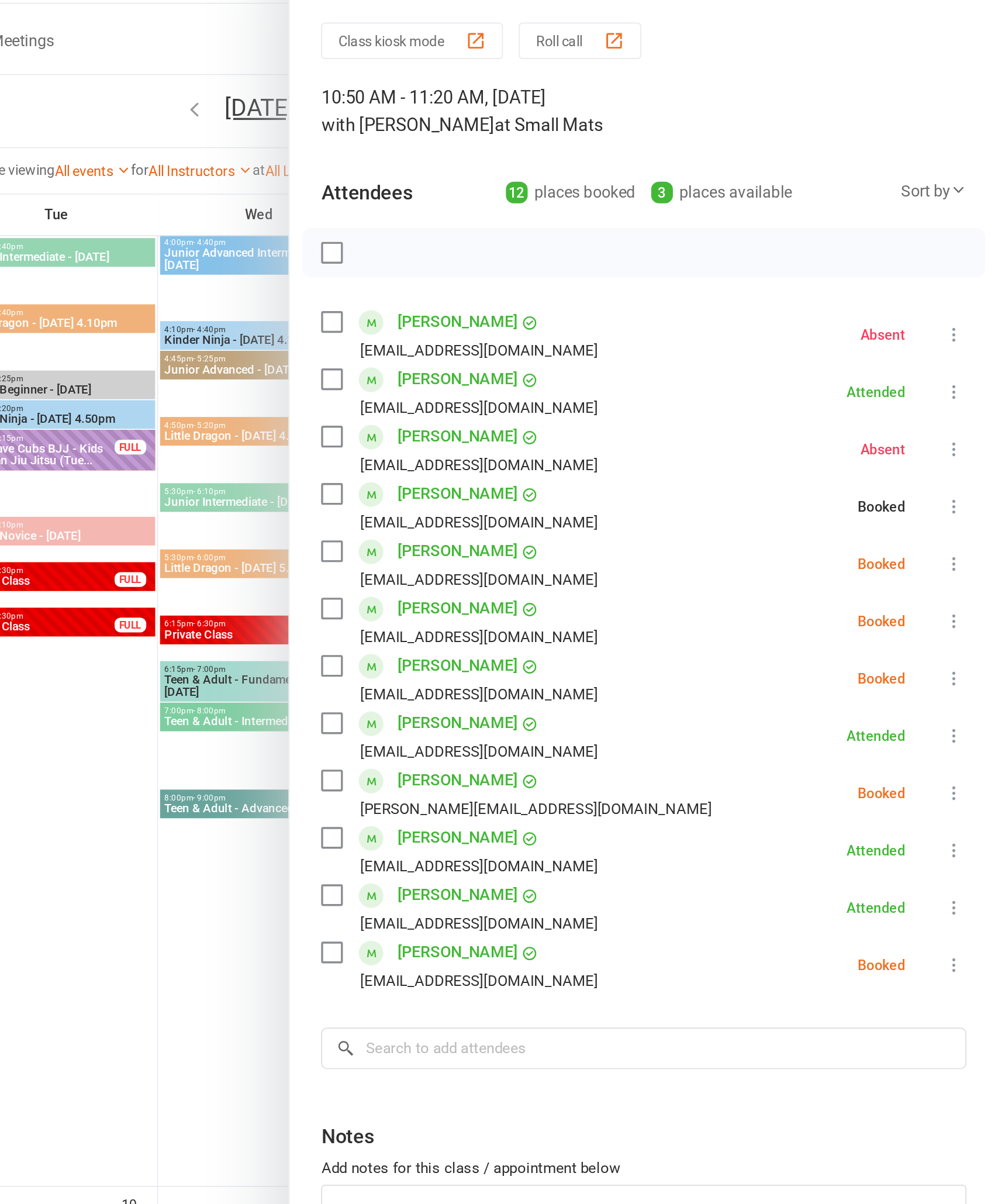
click at [966, 432] on icon at bounding box center [972, 438] width 12 height 12
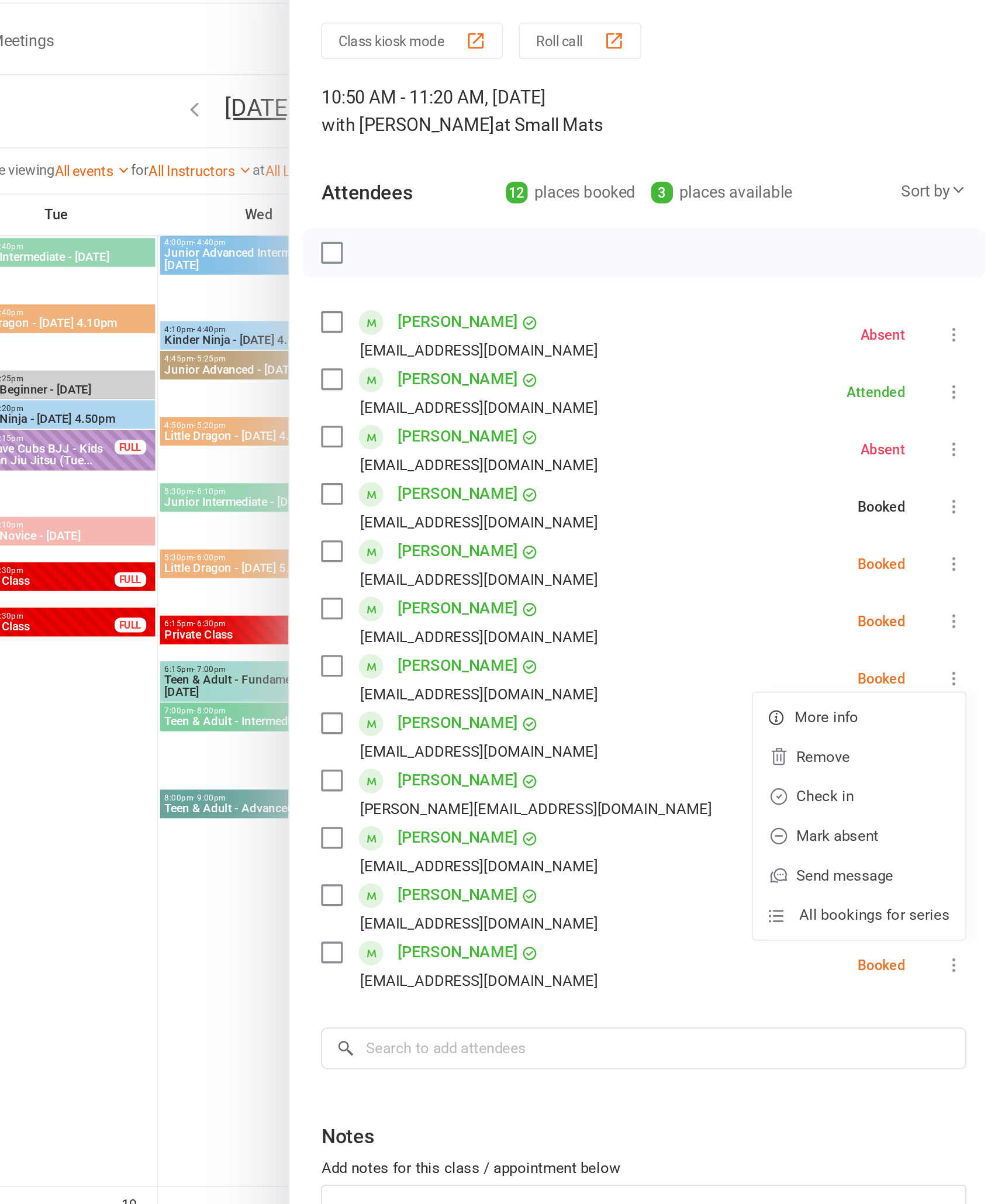
click at [853, 496] on link "Check in" at bounding box center [916, 508] width 126 height 24
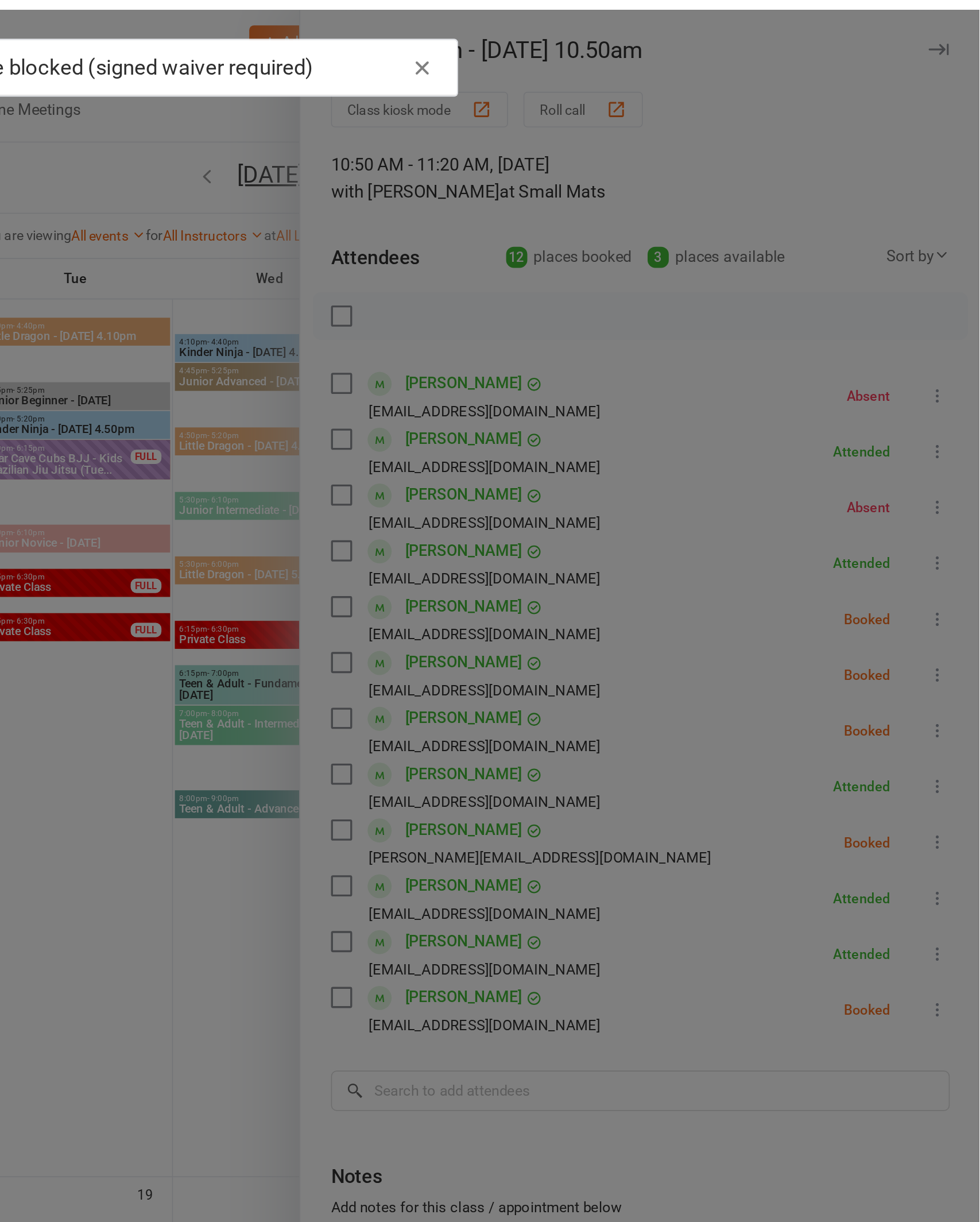
scroll to position [1292, 0]
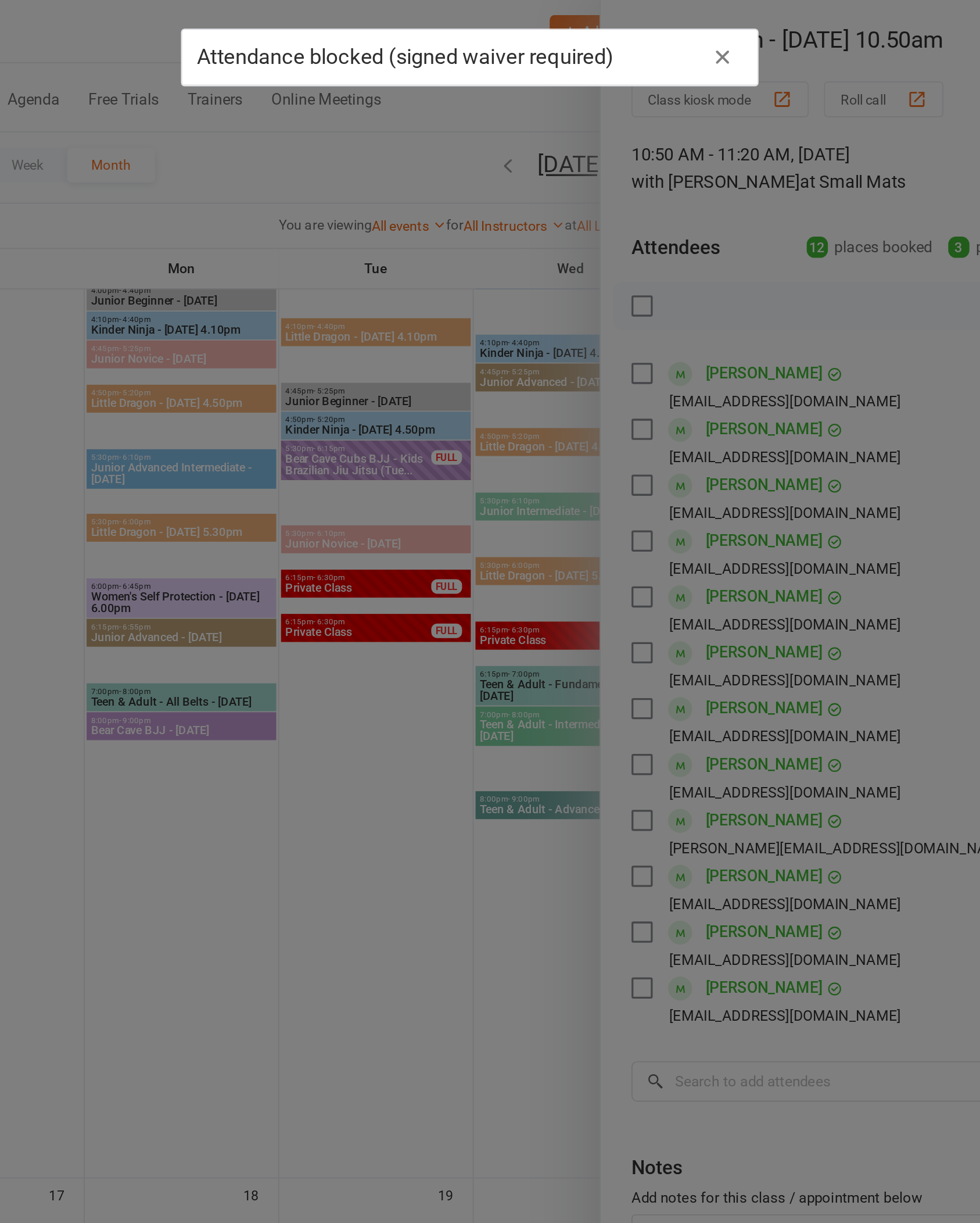
click at [636, 37] on icon "button" at bounding box center [643, 35] width 14 height 14
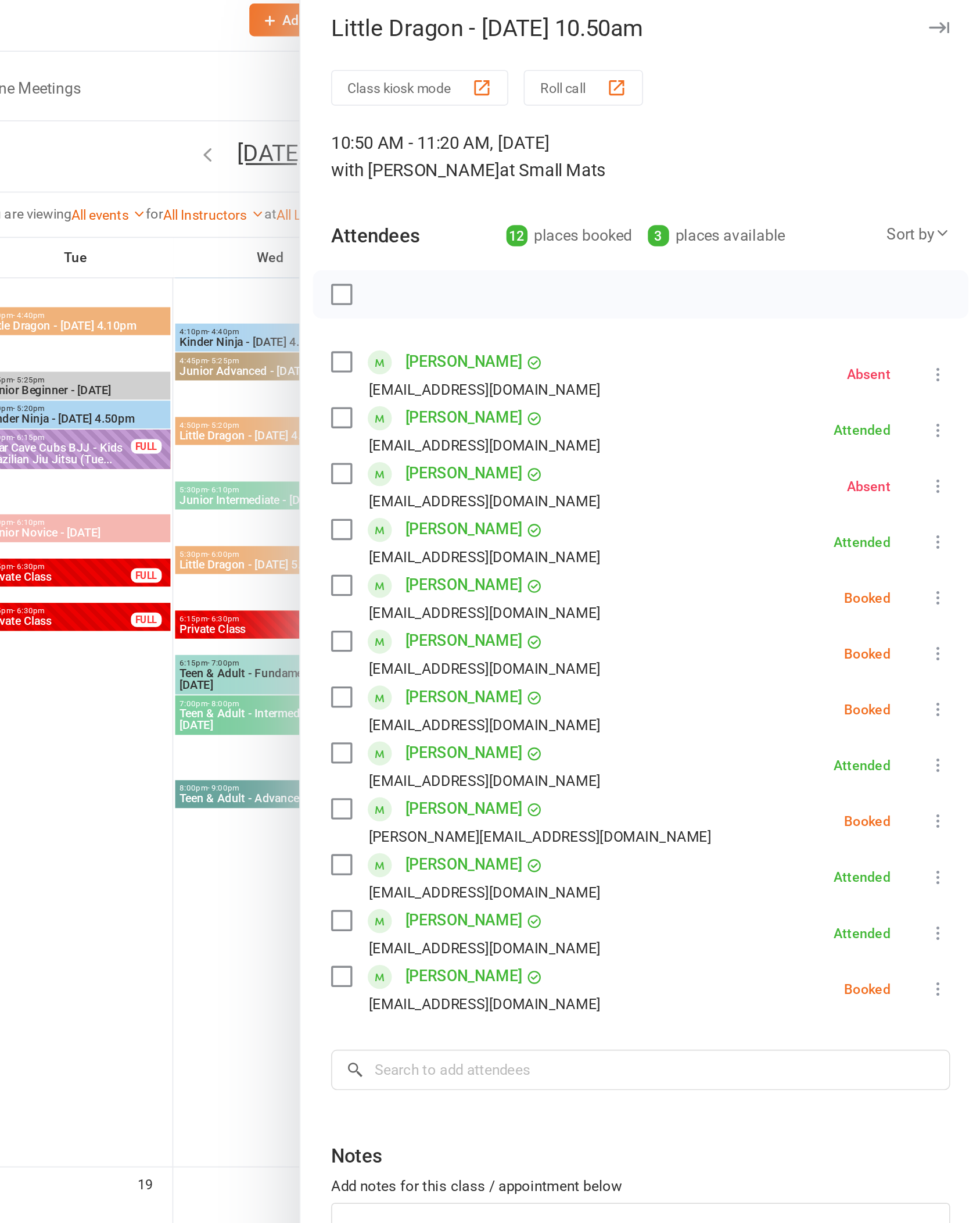
click at [948, 364] on icon at bounding box center [954, 368] width 12 height 12
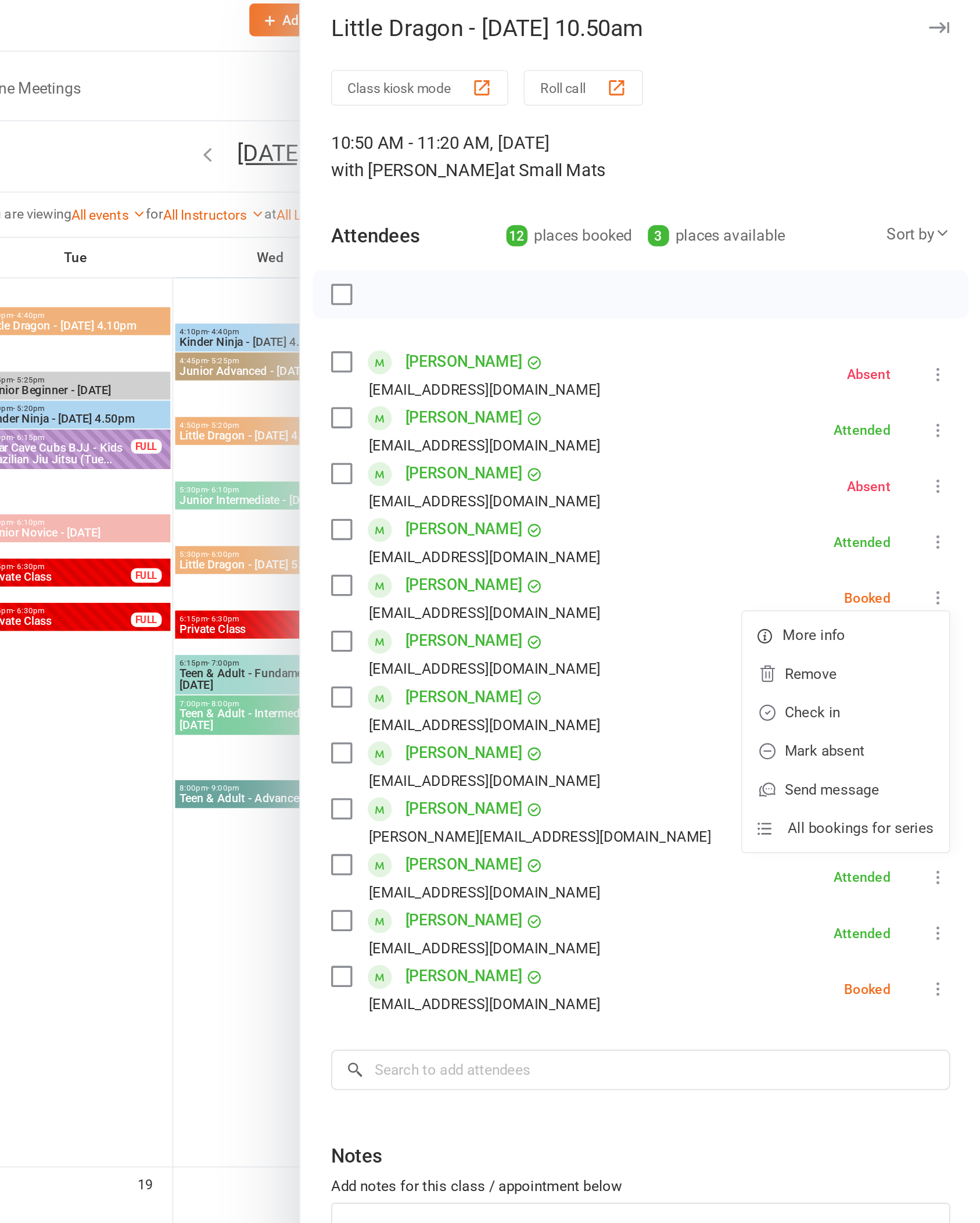
click at [836, 465] on link "Mark absent" at bounding box center [898, 461] width 125 height 24
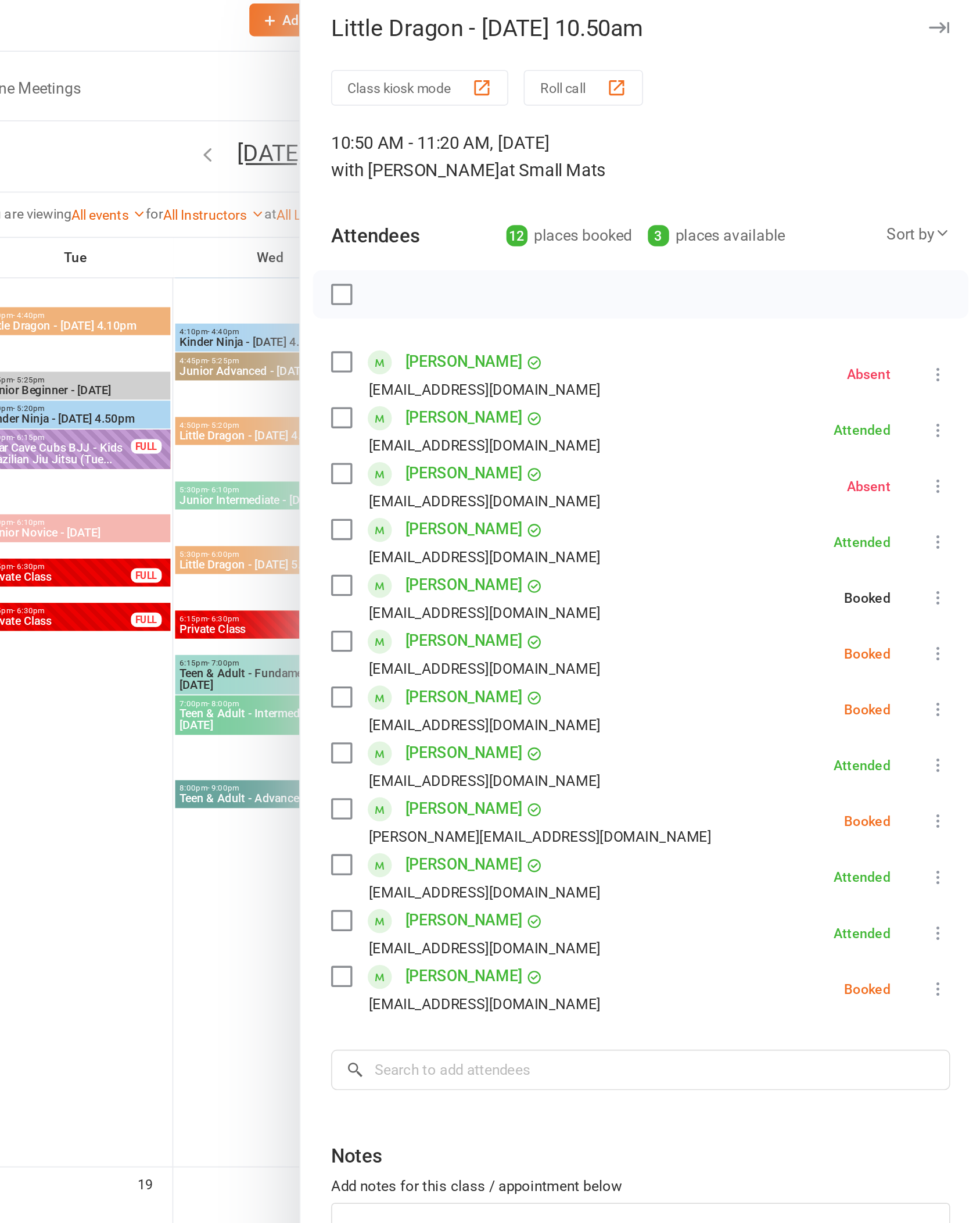
click at [948, 399] on icon at bounding box center [954, 402] width 12 height 12
click at [948, 396] on icon at bounding box center [954, 402] width 12 height 12
click at [948, 429] on icon at bounding box center [954, 435] width 12 height 12
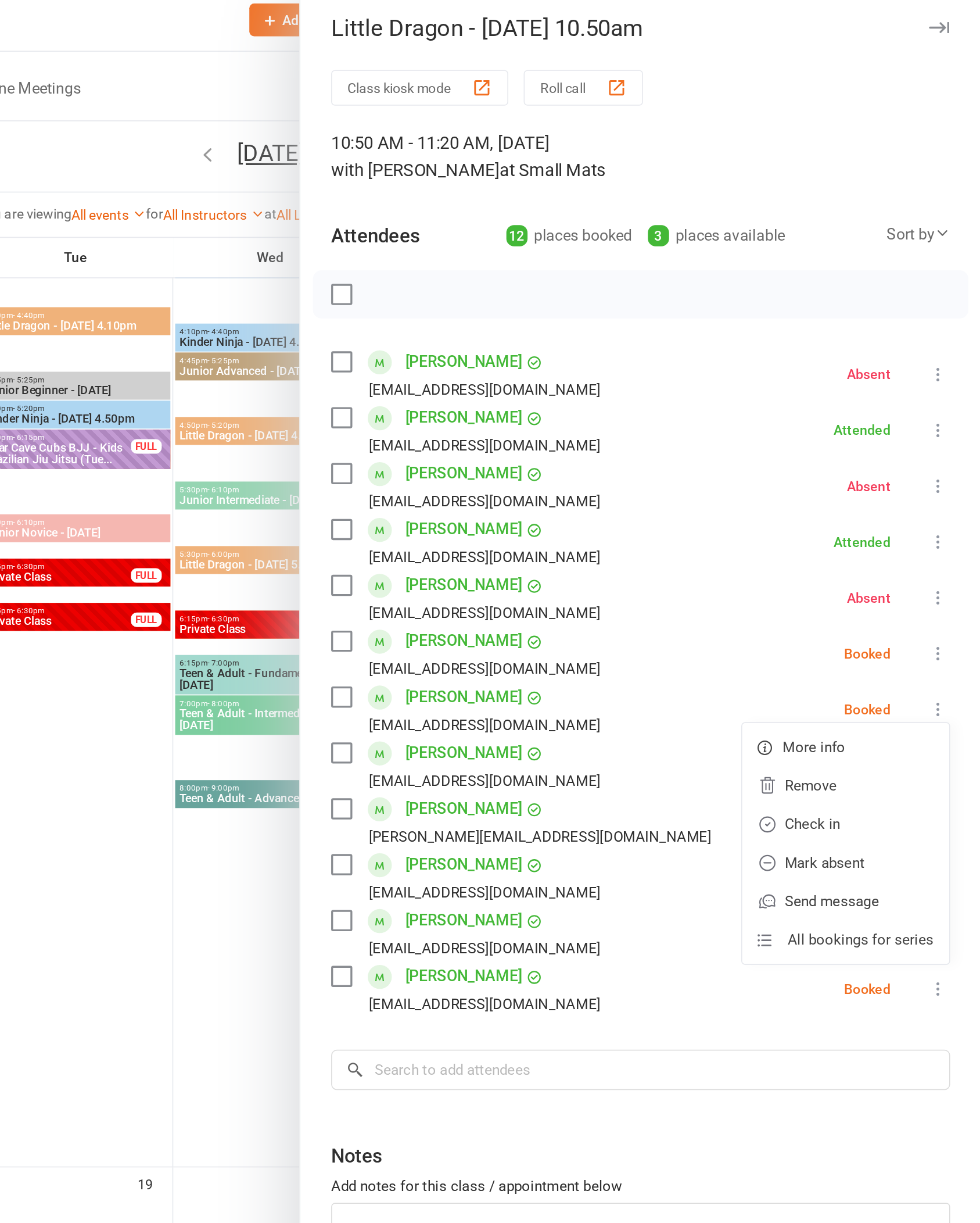
click at [836, 505] on link "Check in" at bounding box center [898, 505] width 125 height 24
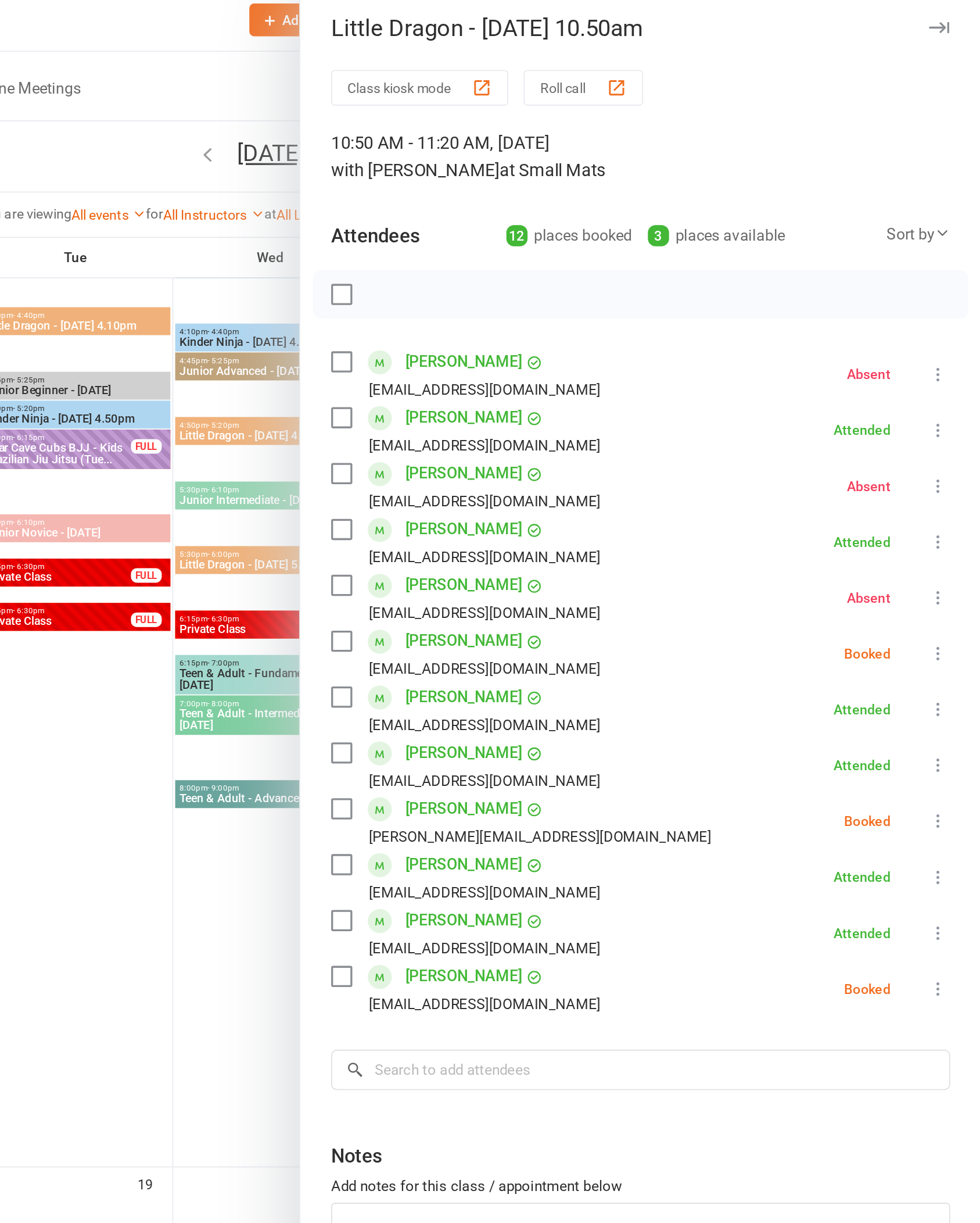
click at [948, 497] on icon at bounding box center [954, 503] width 12 height 12
click at [836, 596] on link "Mark absent" at bounding box center [898, 595] width 125 height 24
click at [948, 598] on icon at bounding box center [954, 604] width 12 height 12
click at [836, 678] on link "Check in" at bounding box center [898, 673] width 125 height 24
click at [948, 401] on button at bounding box center [954, 401] width 14 height 14
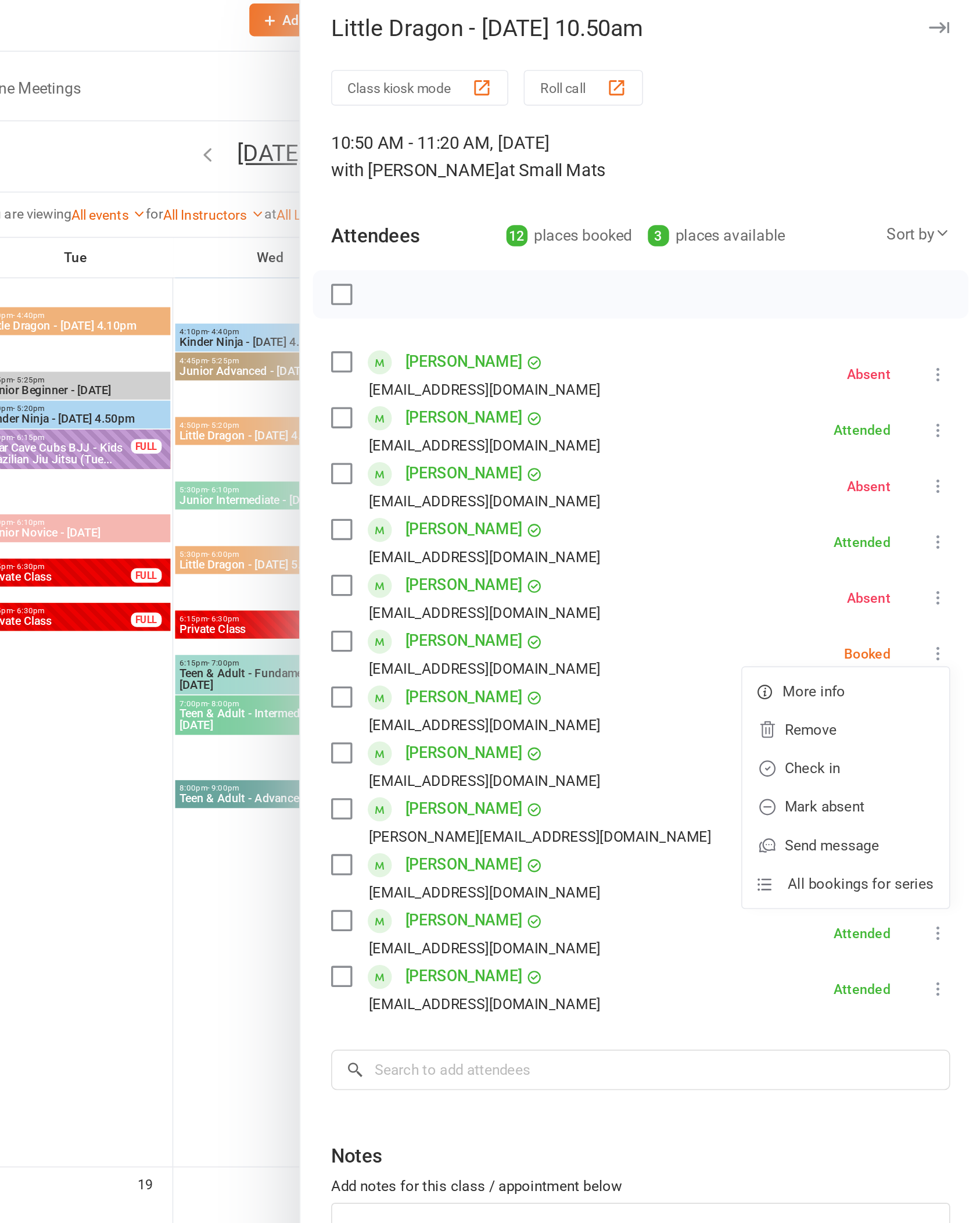
click at [836, 499] on link "Mark absent" at bounding box center [898, 494] width 125 height 24
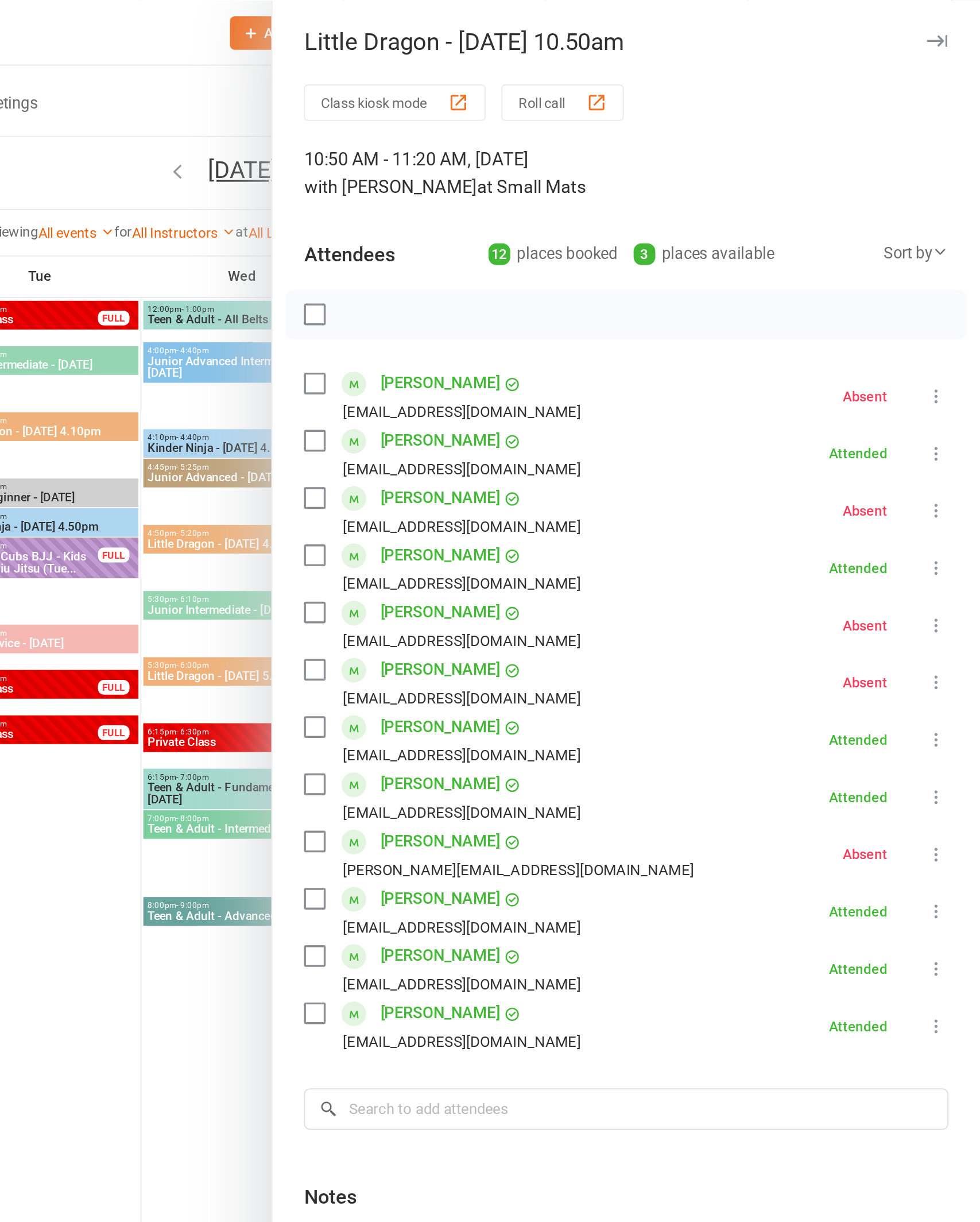
click at [949, 24] on icon "button" at bounding box center [955, 23] width 12 height 7
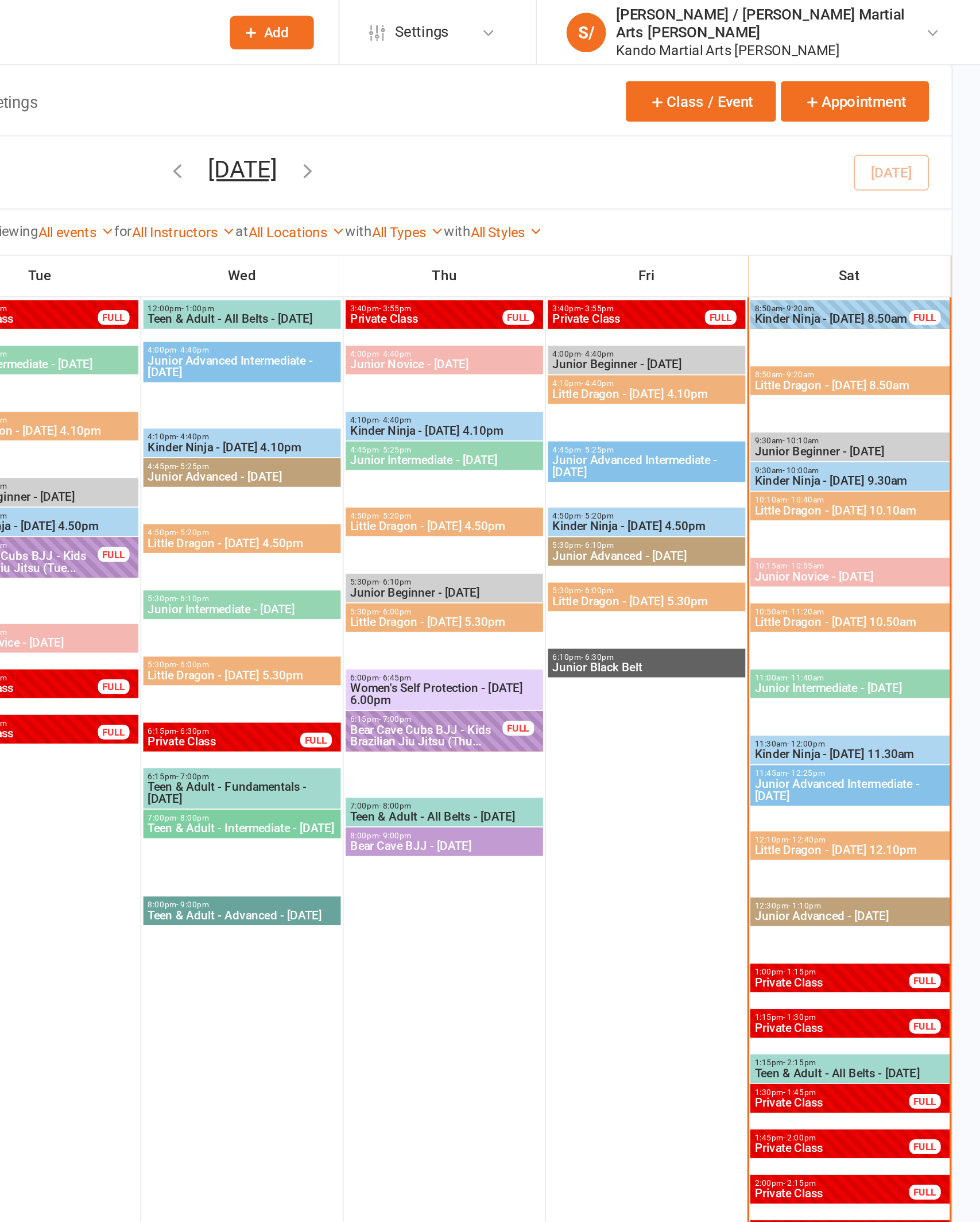
scroll to position [1242, 0]
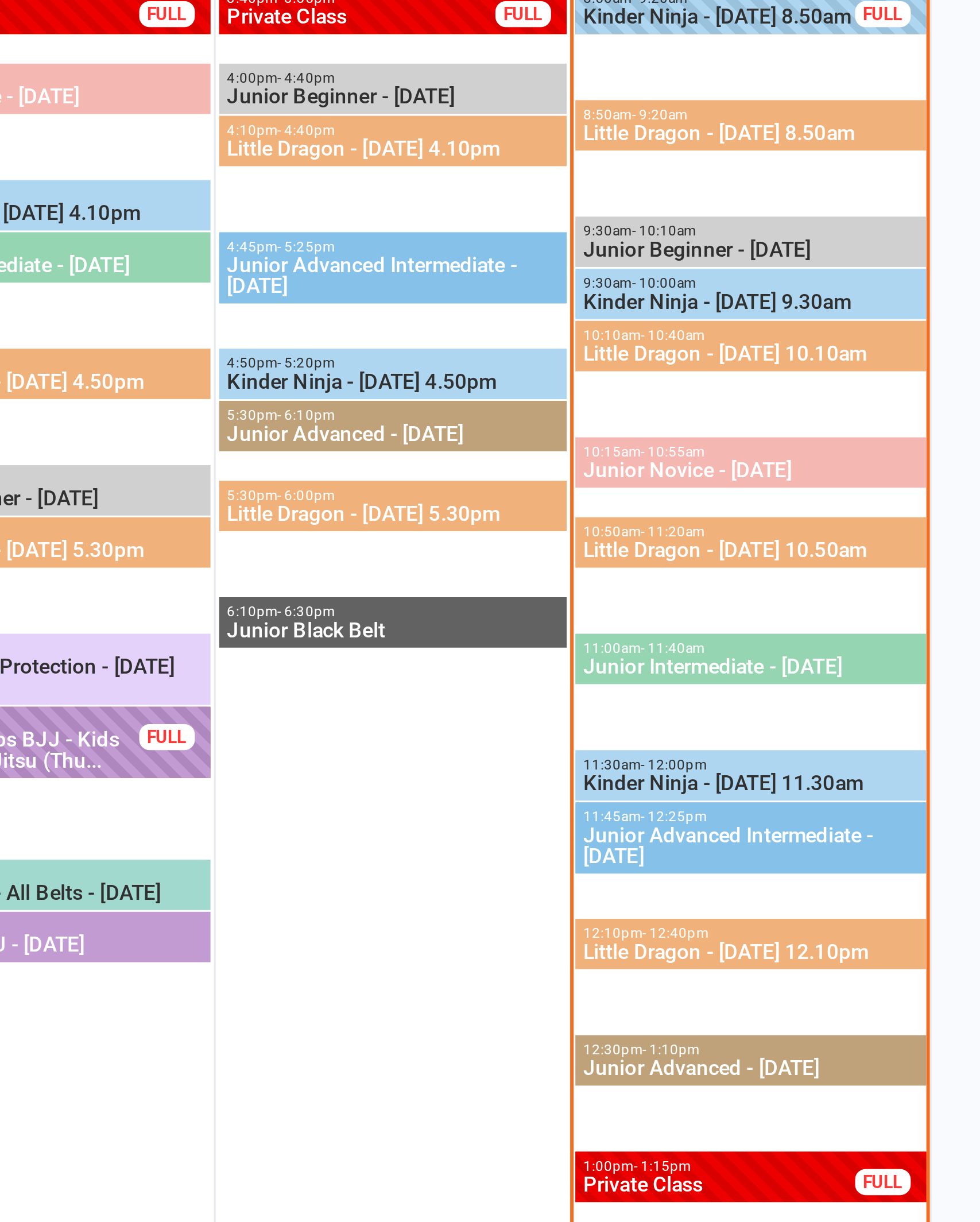
click at [849, 435] on span "Kinder Ninja - [DATE] 11.30am" at bounding box center [904, 438] width 111 height 7
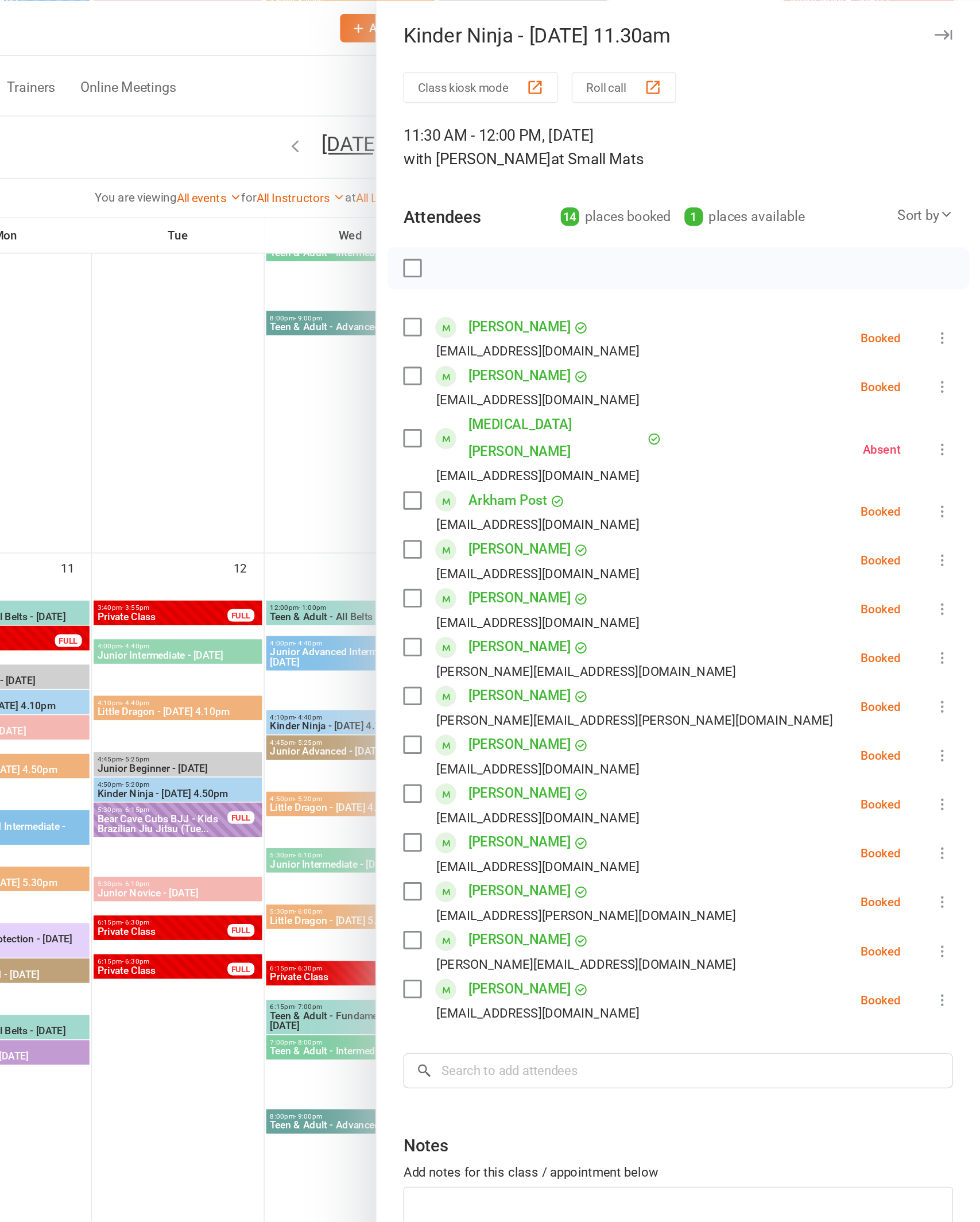
scroll to position [1002, 0]
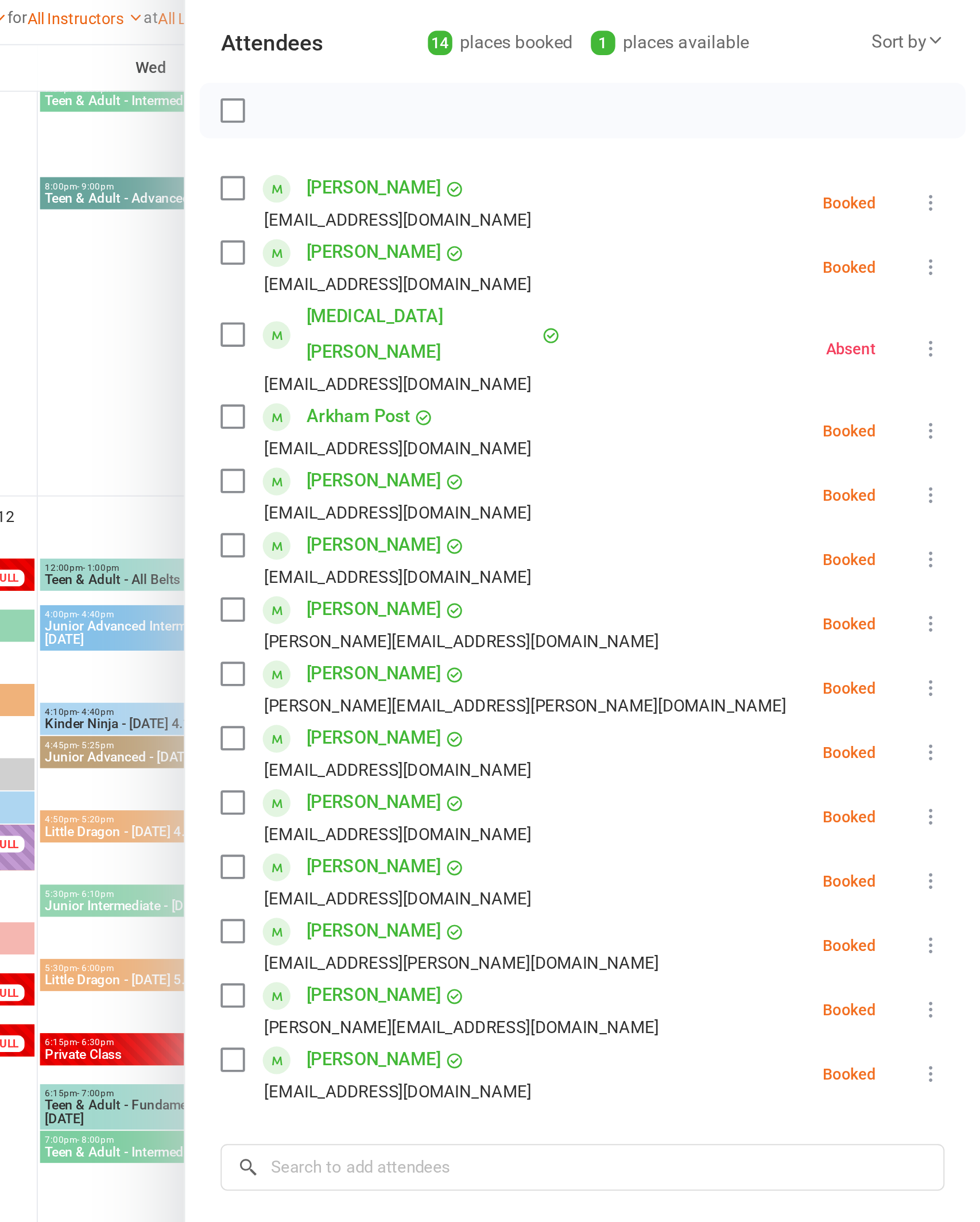
click at [949, 376] on icon at bounding box center [955, 382] width 12 height 12
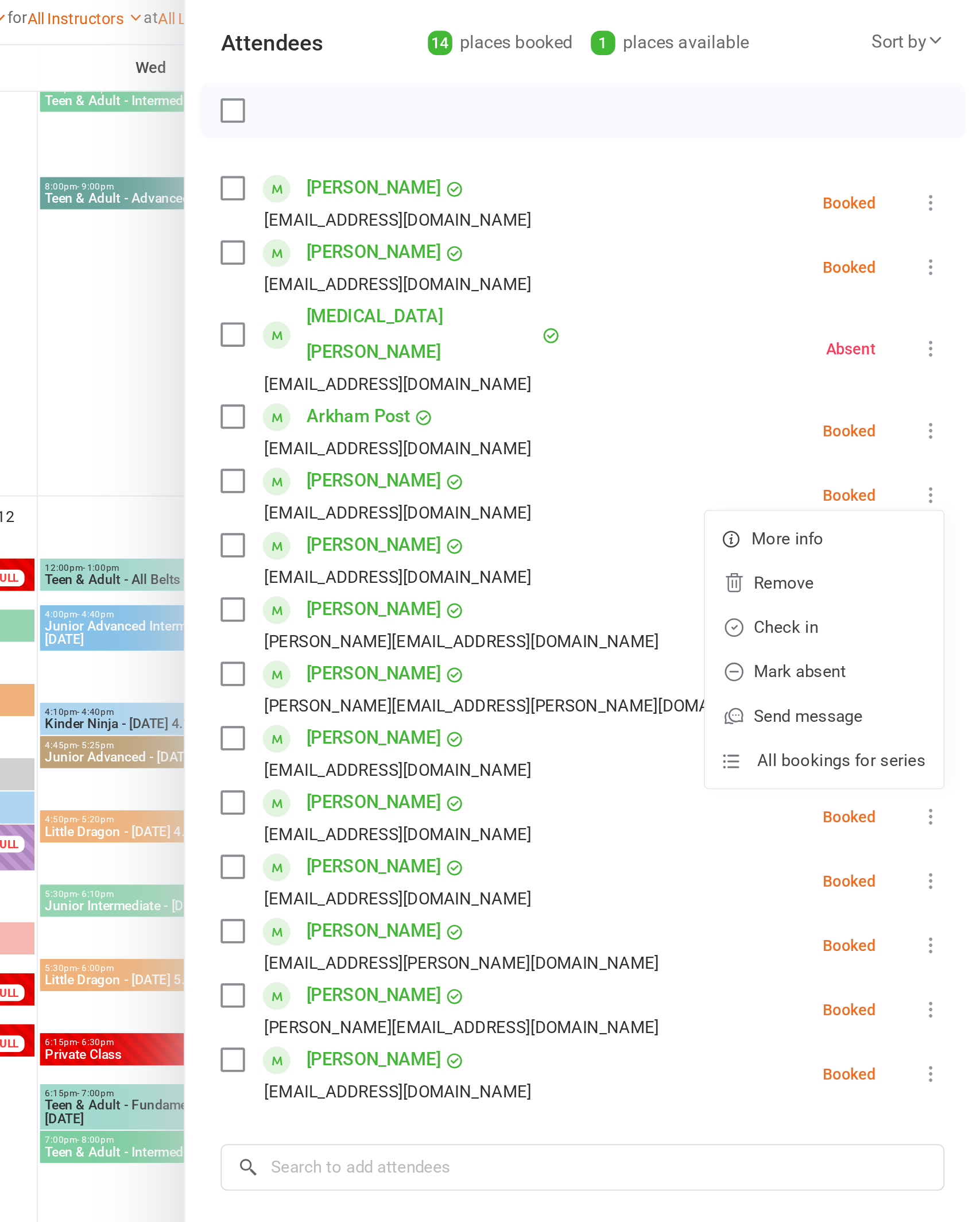
click at [838, 439] on link "Check in" at bounding box center [899, 450] width 123 height 23
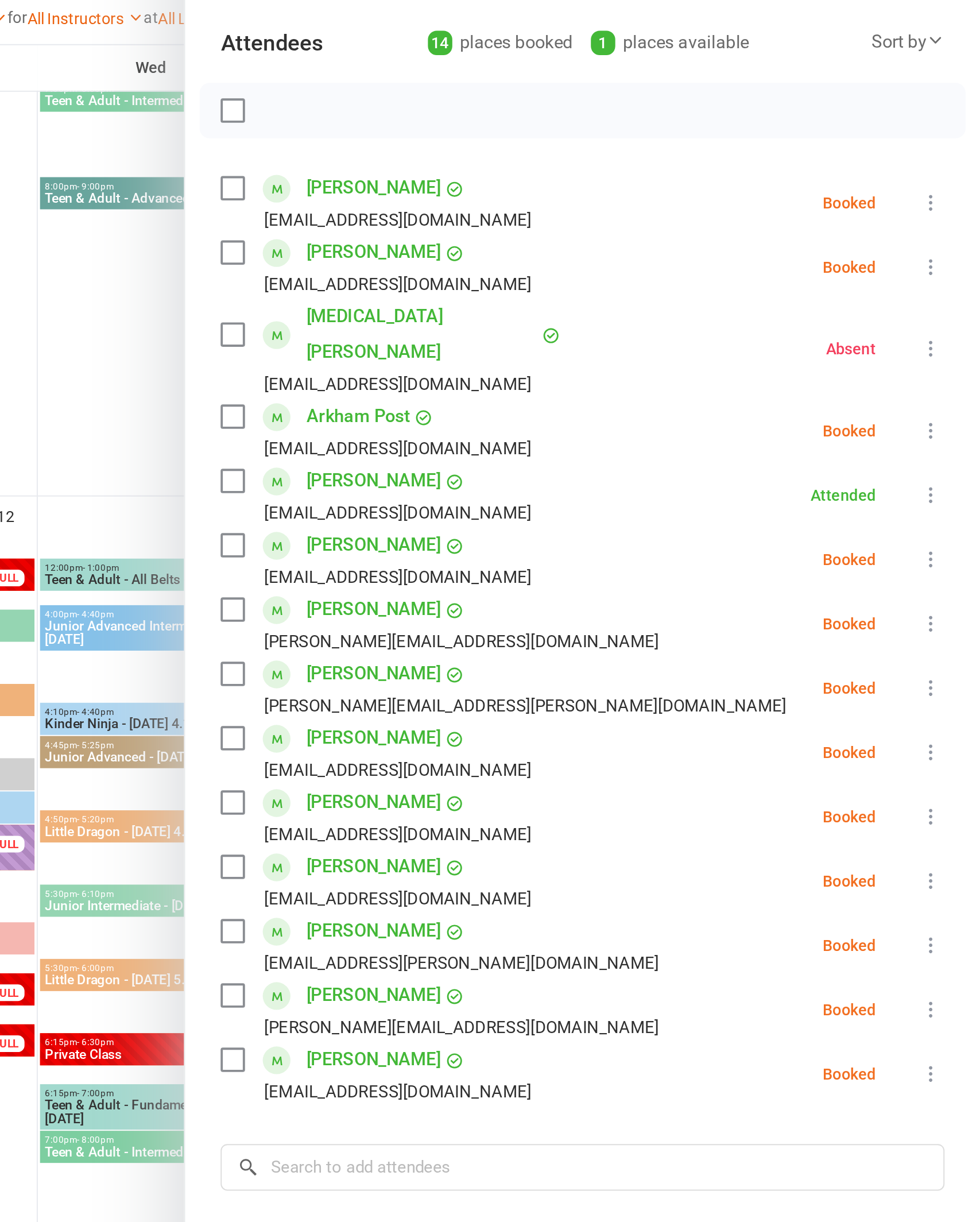
click at [948, 475] on button at bounding box center [955, 481] width 14 height 14
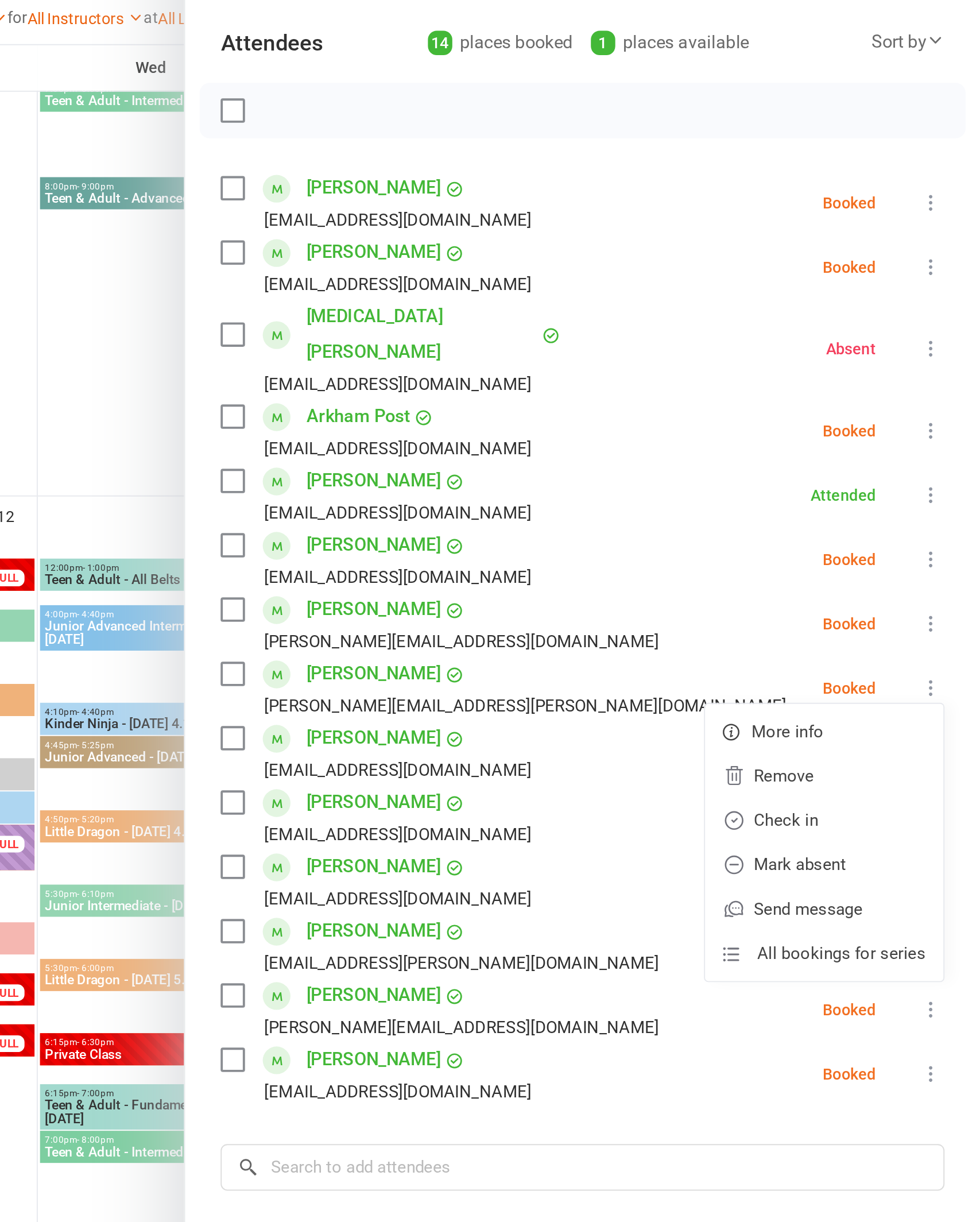
click at [838, 539] on link "Check in" at bounding box center [899, 550] width 123 height 23
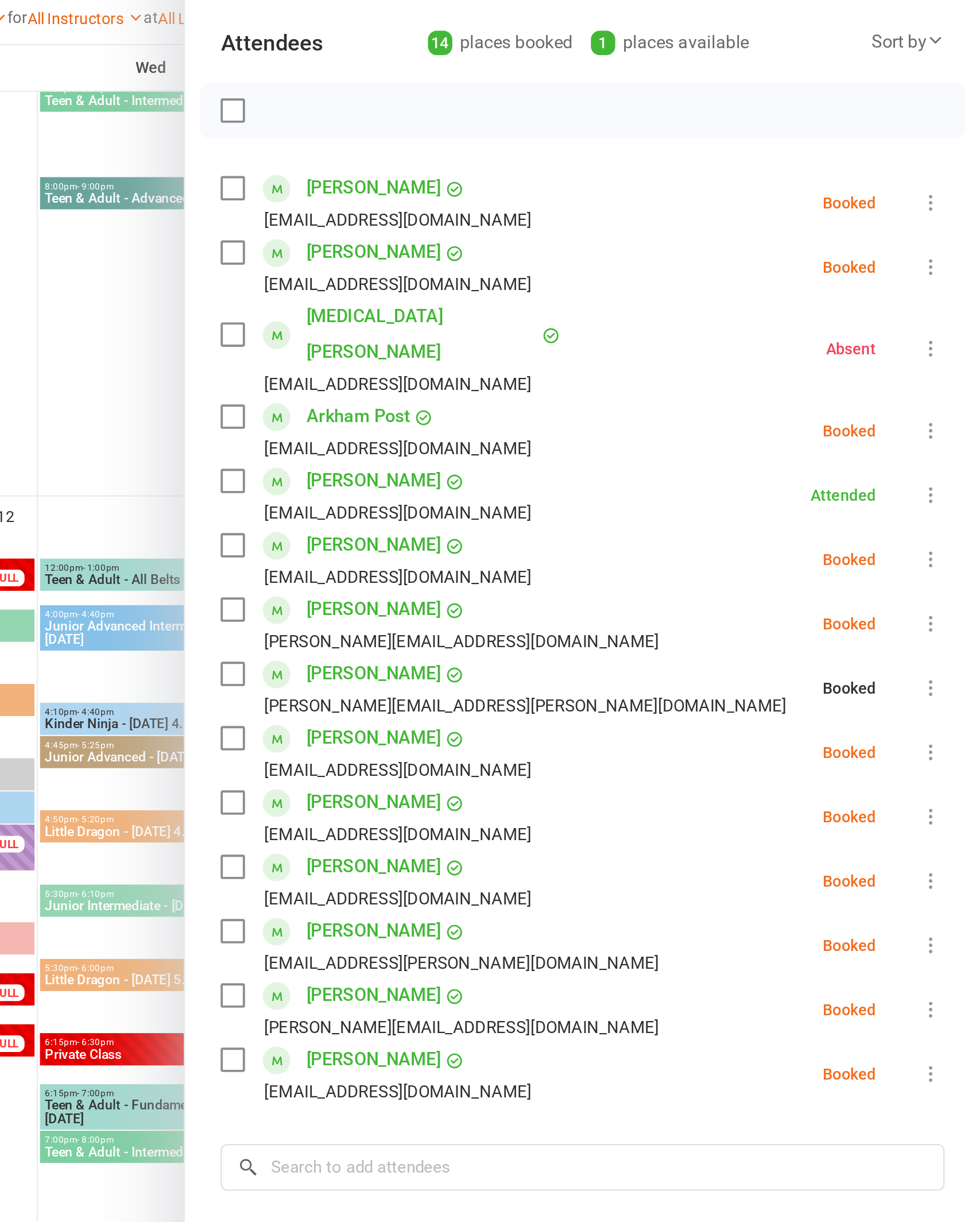
click at [949, 542] on icon at bounding box center [955, 548] width 12 height 12
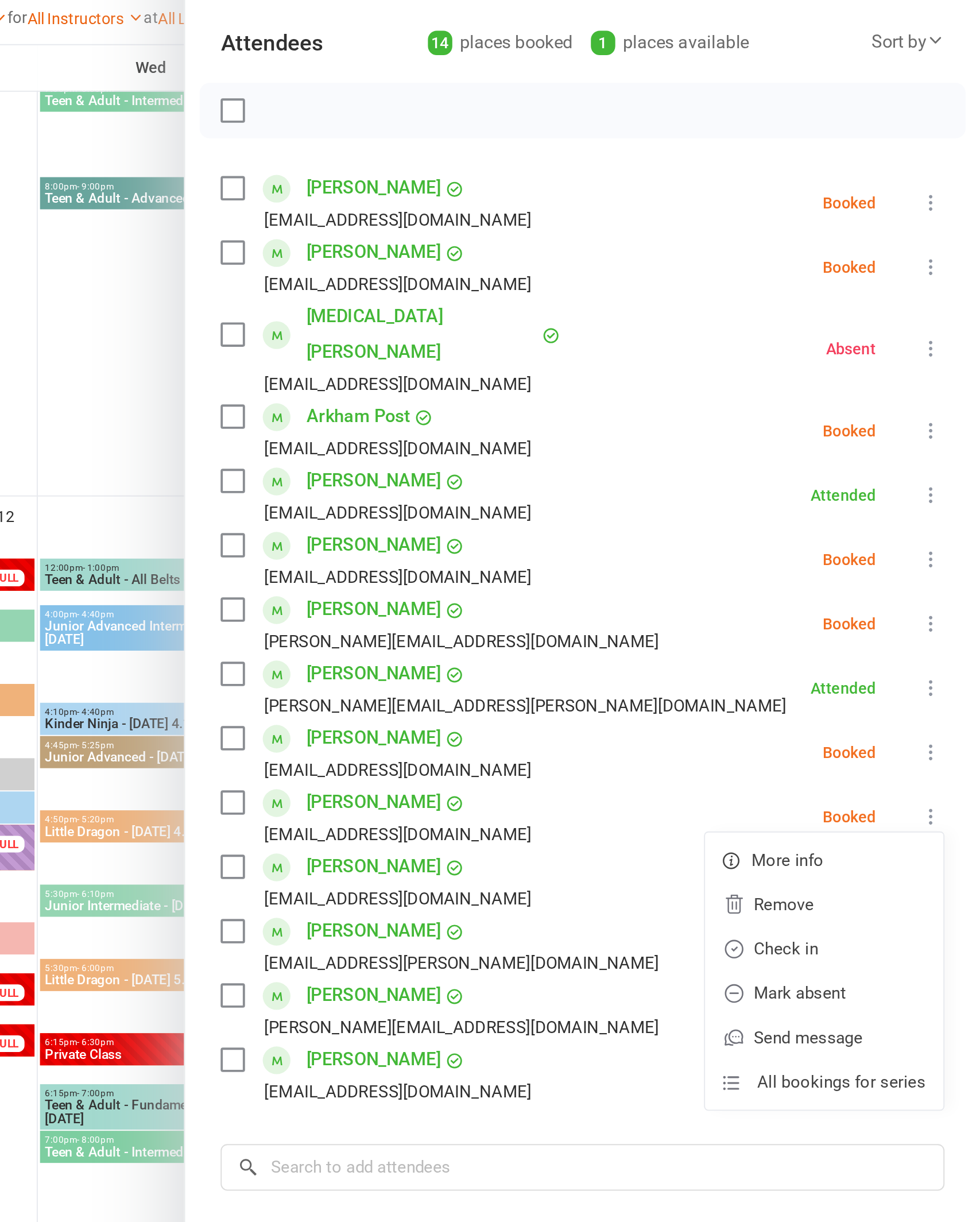
click at [838, 606] on link "Check in" at bounding box center [899, 617] width 123 height 23
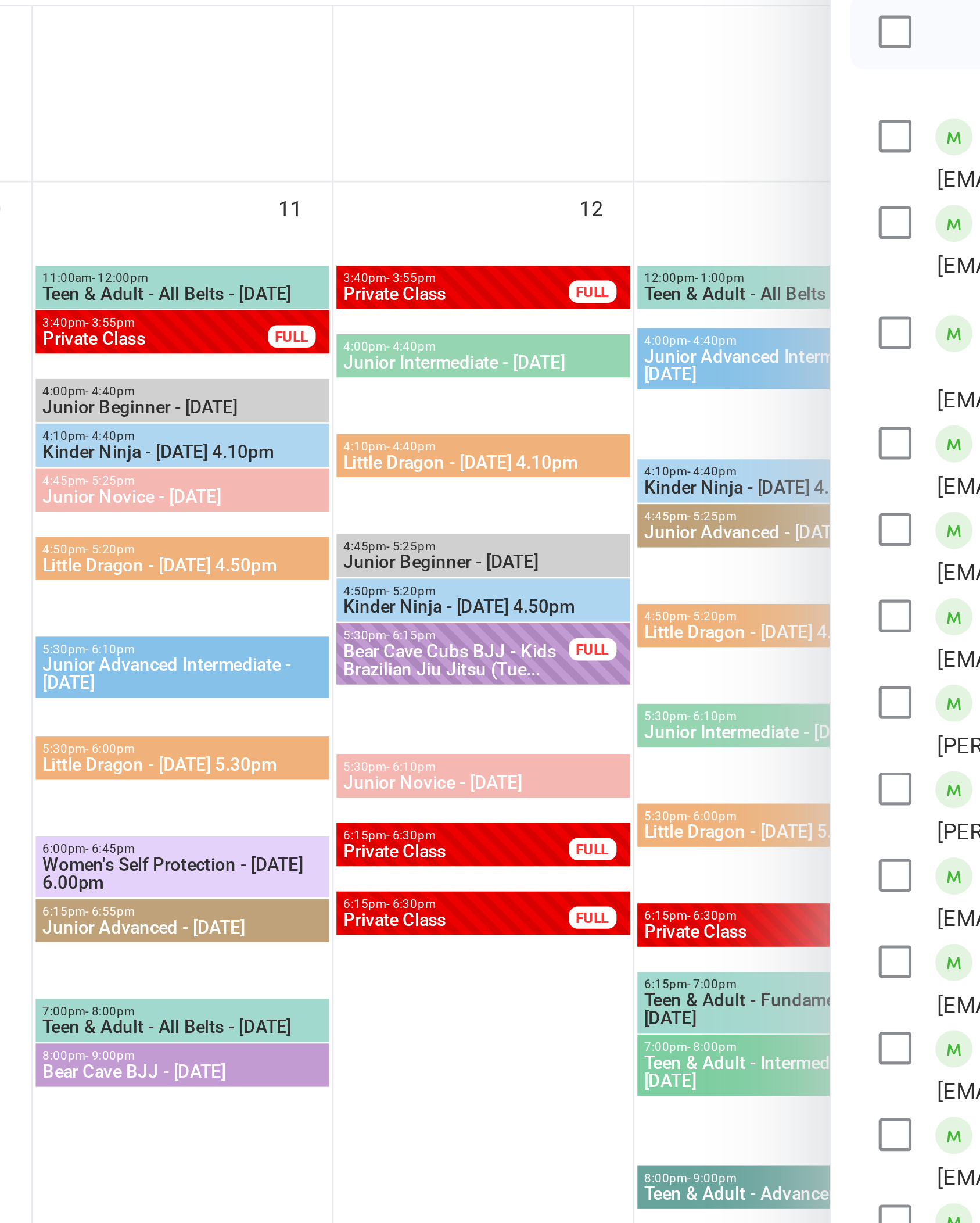
scroll to position [1158, 0]
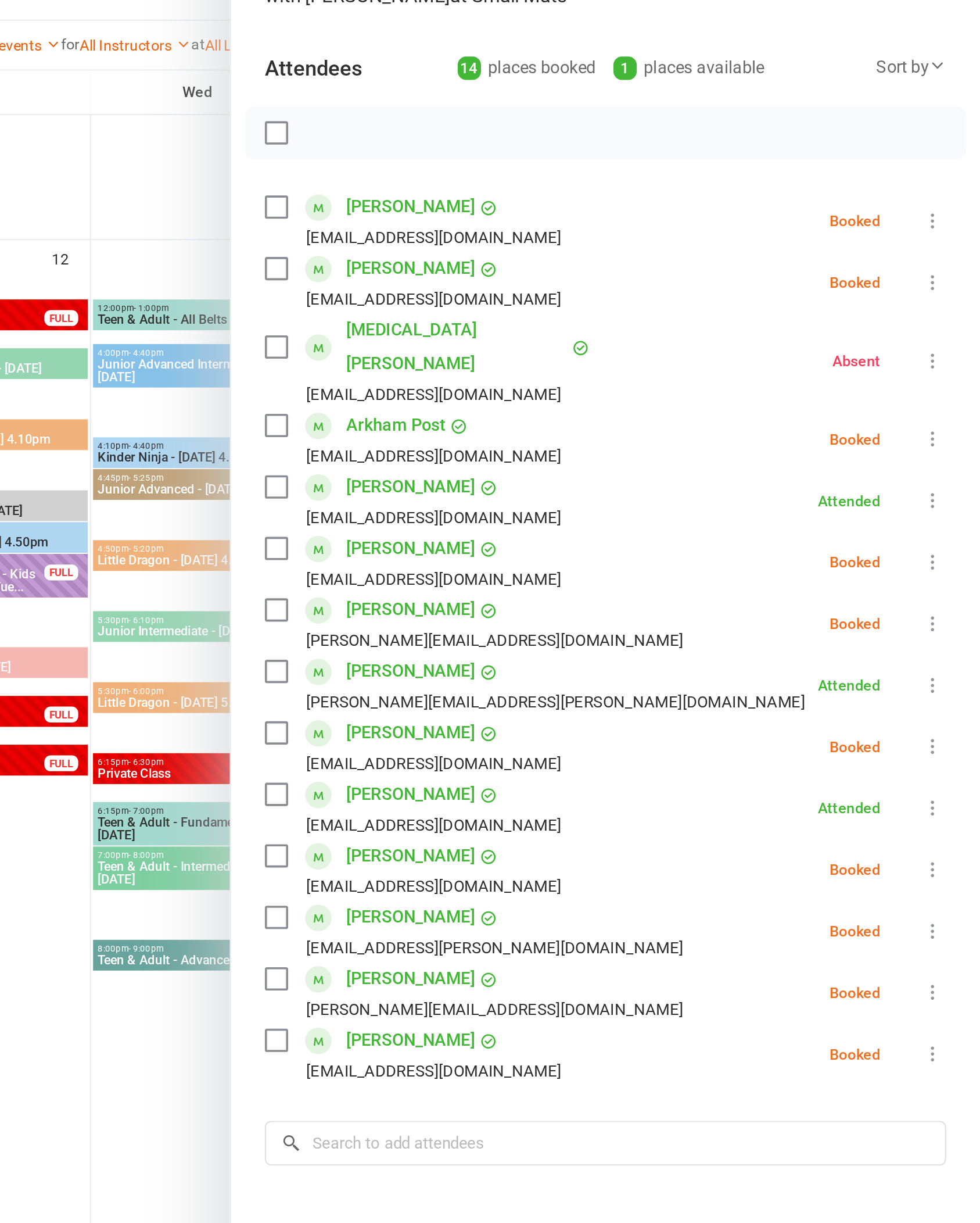
click at [948, 261] on icon at bounding box center [954, 267] width 12 height 12
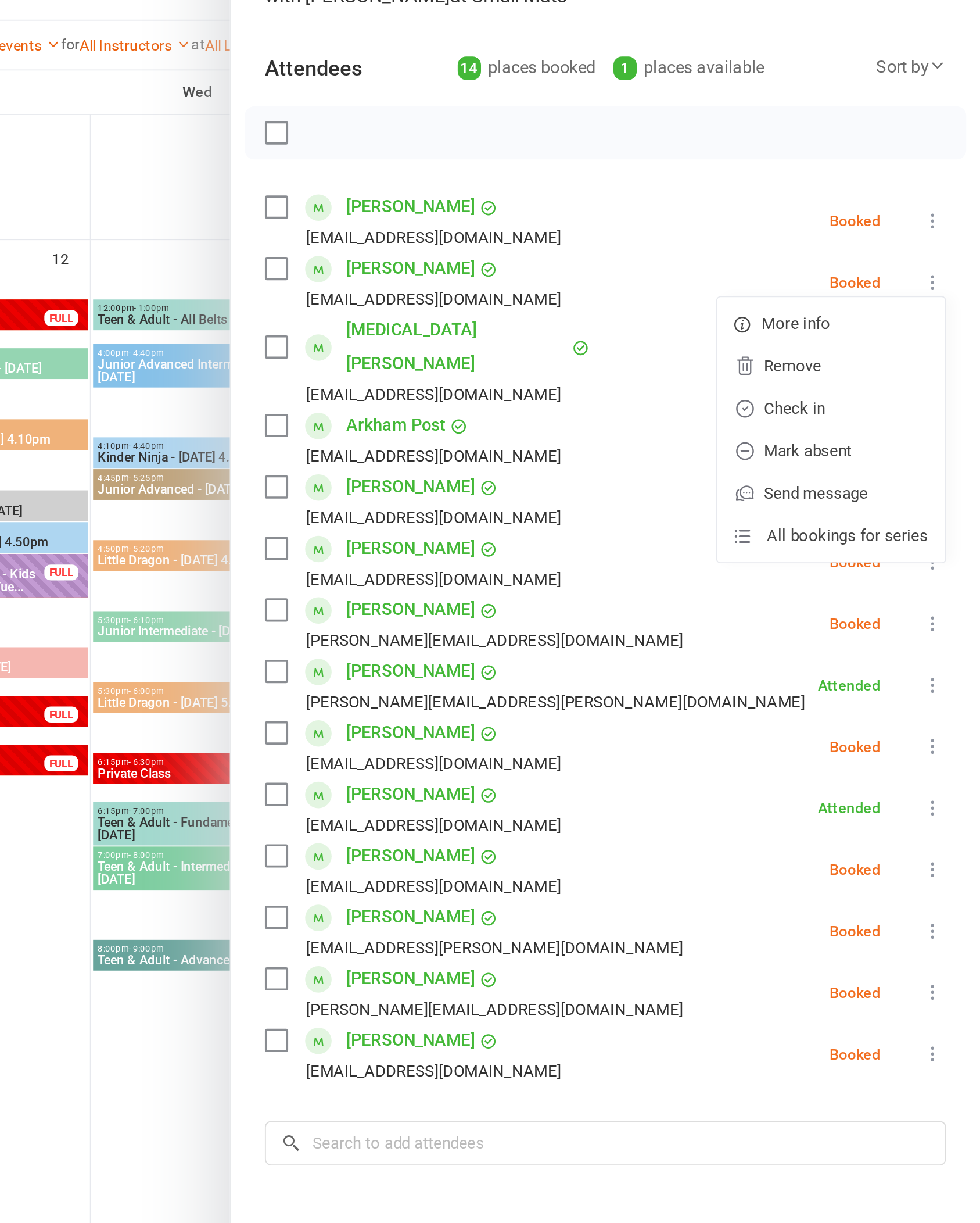
click at [836, 324] on link "Check in" at bounding box center [898, 336] width 125 height 24
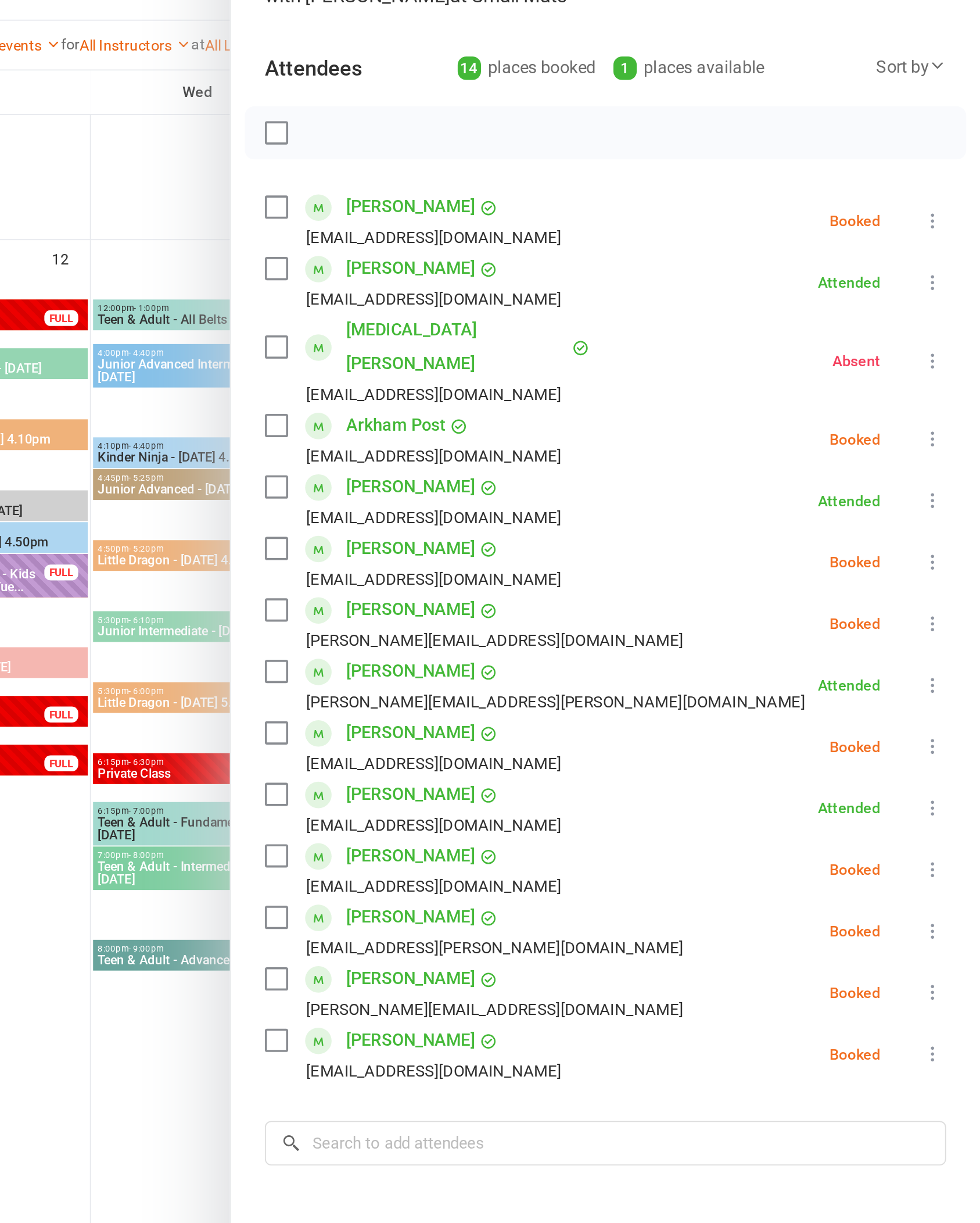
click at [948, 616] on button at bounding box center [954, 623] width 14 height 14
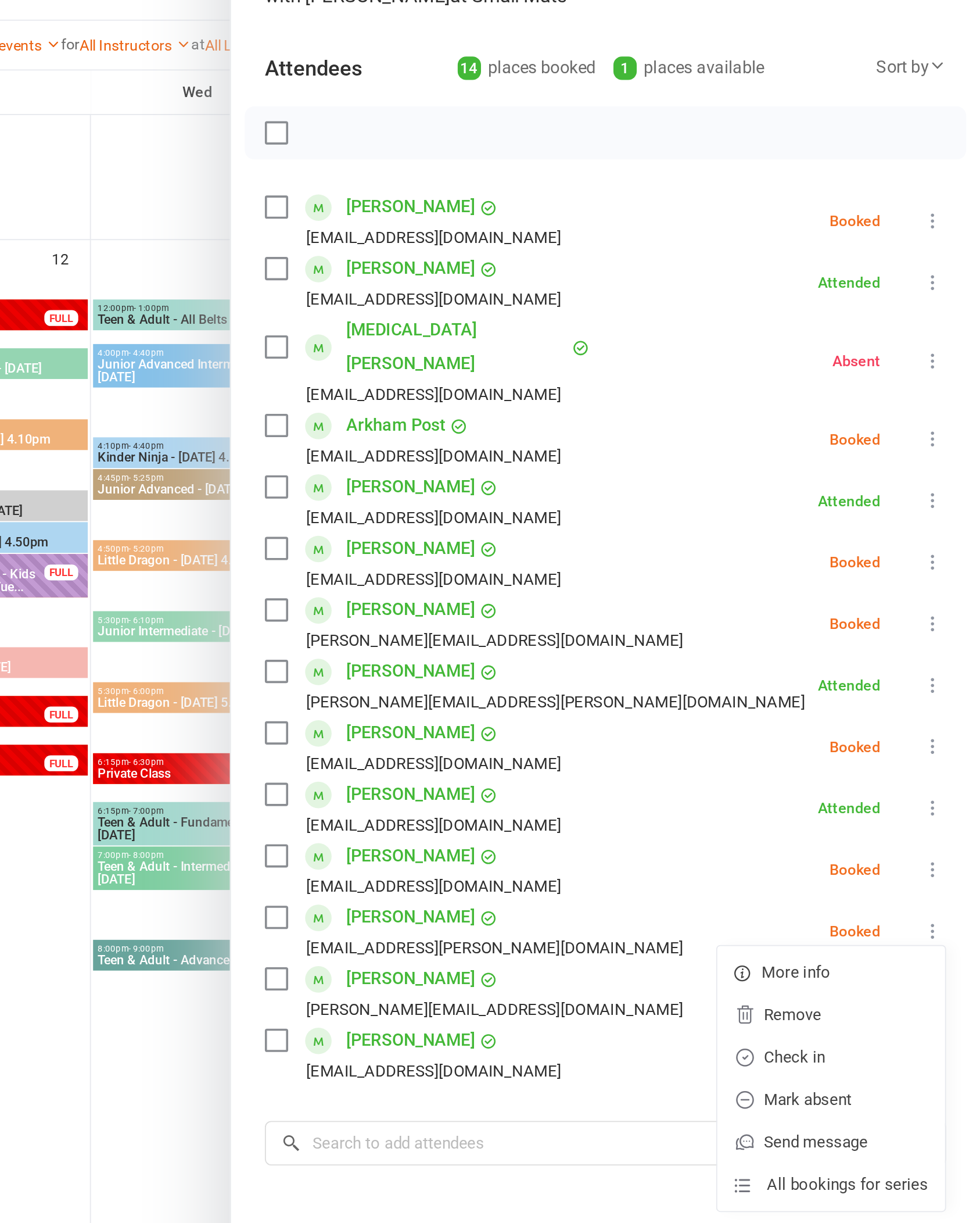
click at [836, 680] on link "Check in" at bounding box center [898, 692] width 125 height 24
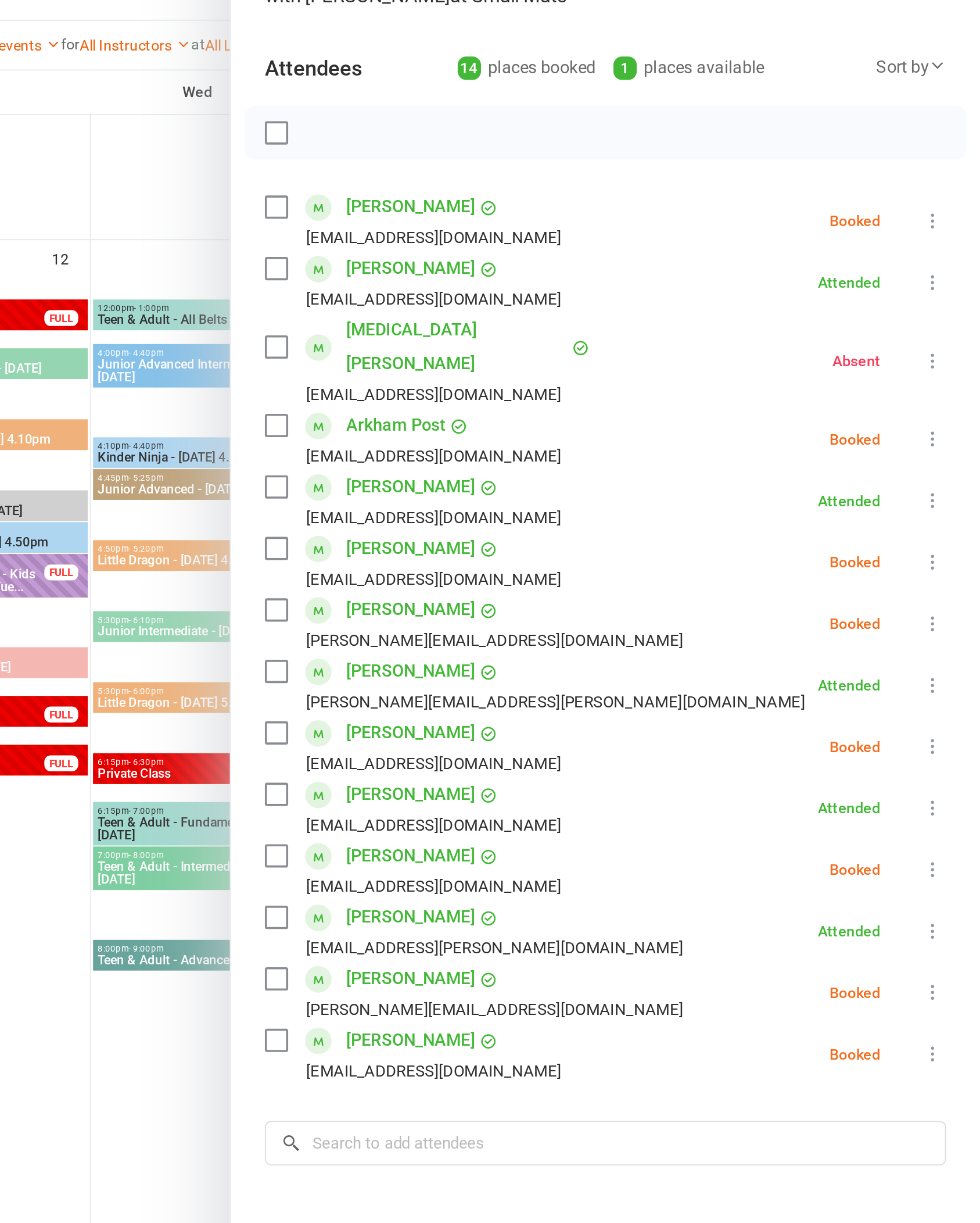
click at [569, 561] on div "Class kiosk mode Roll call 11:30 AM - 12:00 PM, [DATE] with [PERSON_NAME] at Sm…" at bounding box center [774, 617] width 411 height 1135
click at [569, 553] on div "Class kiosk mode Roll call 11:30 AM - 12:00 PM, [DATE] with [PERSON_NAME] at Sm…" at bounding box center [774, 617] width 411 height 1135
click at [948, 683] on button at bounding box center [954, 689] width 14 height 14
click at [836, 747] on link "Check in" at bounding box center [898, 759] width 125 height 24
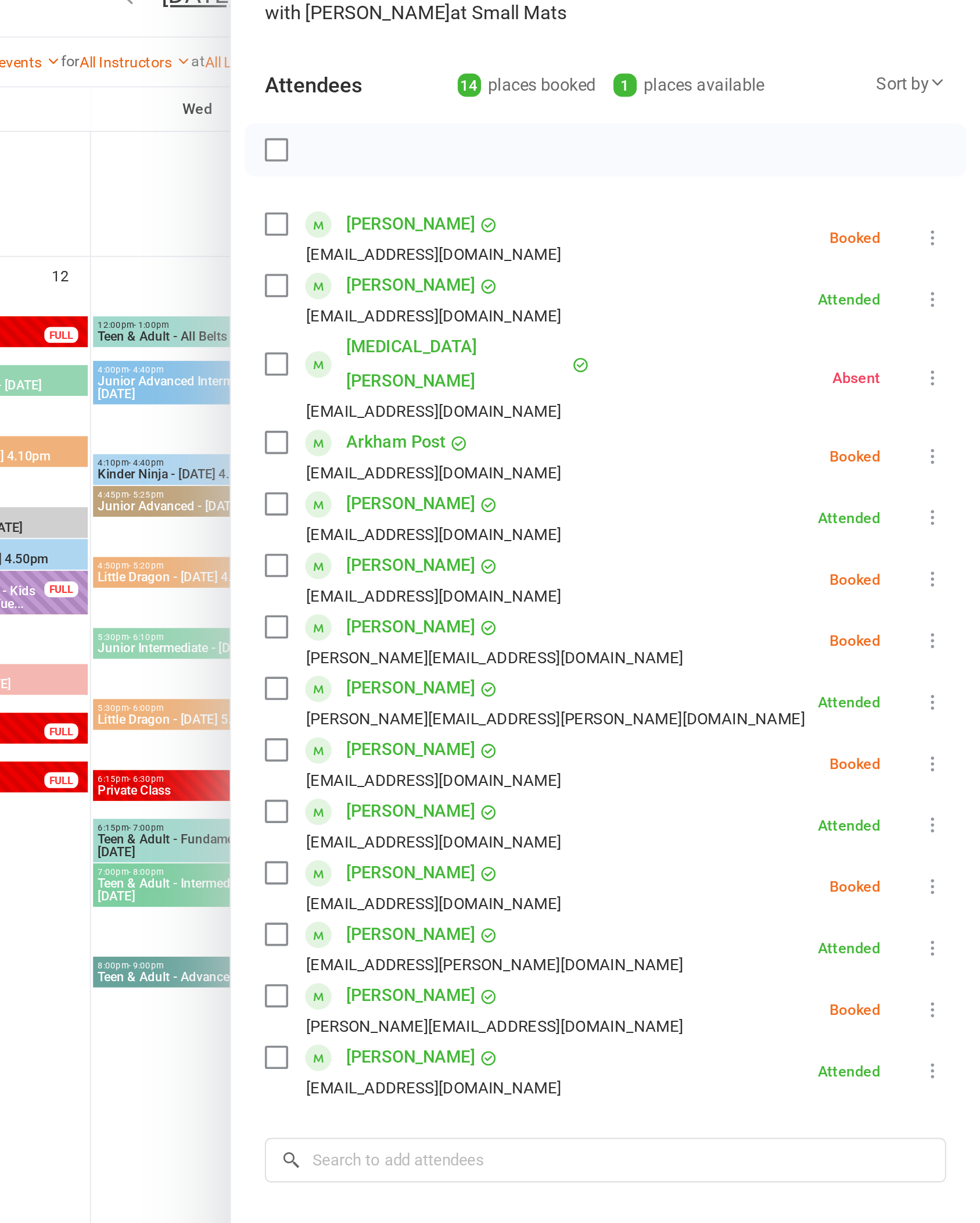
click at [948, 227] on icon at bounding box center [954, 233] width 12 height 12
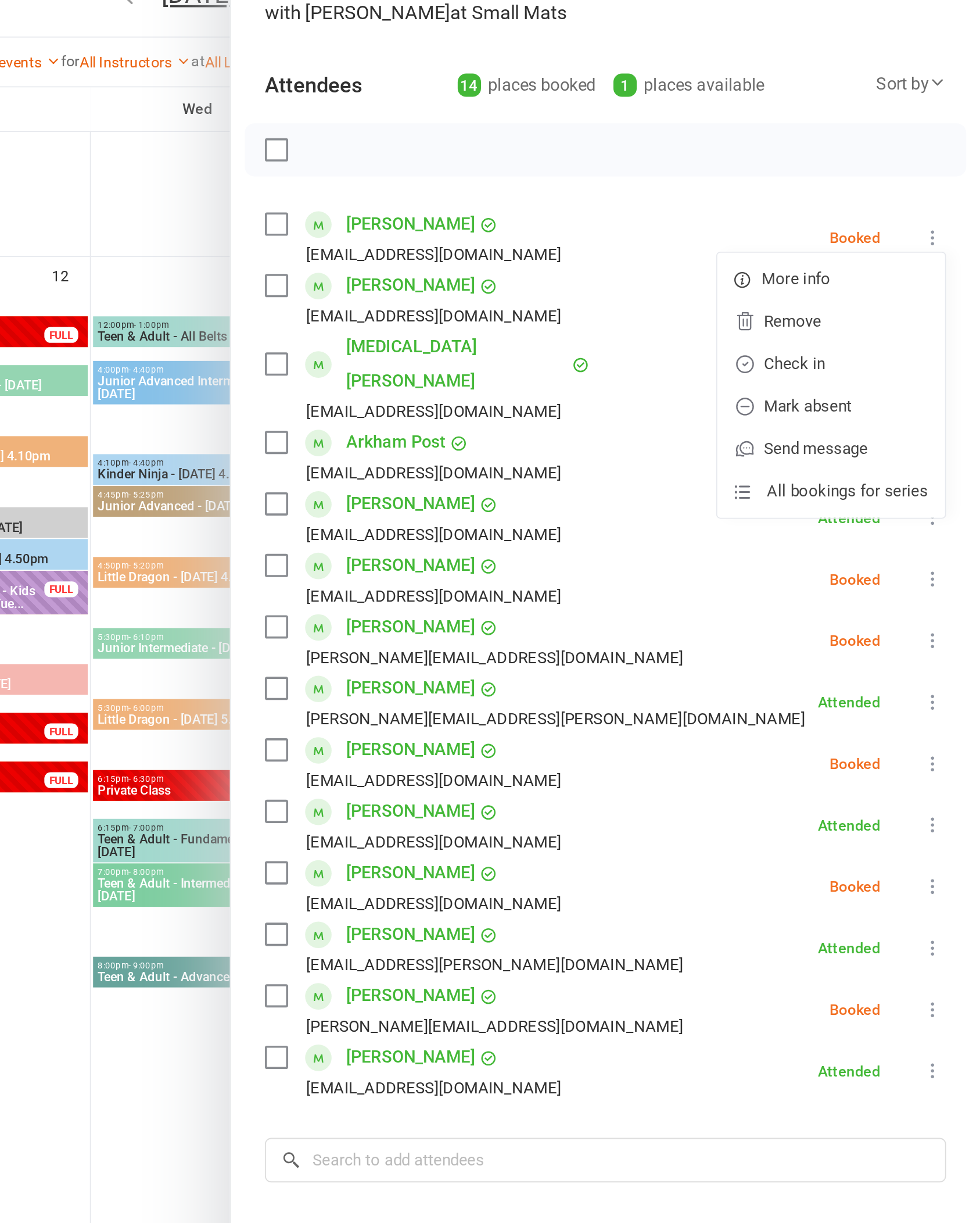
click at [836, 290] on link "Check in" at bounding box center [898, 302] width 125 height 24
